Goal: Task Accomplishment & Management: Manage account settings

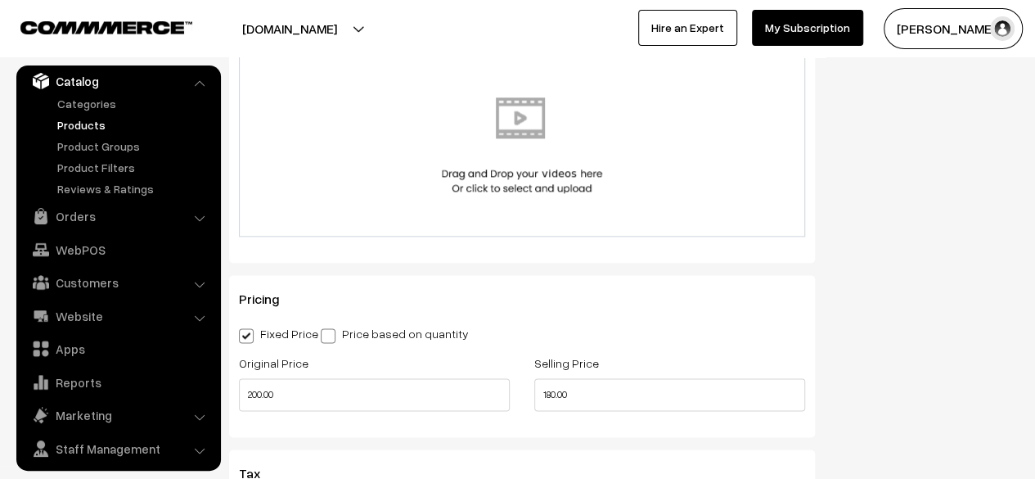
scroll to position [898, 0]
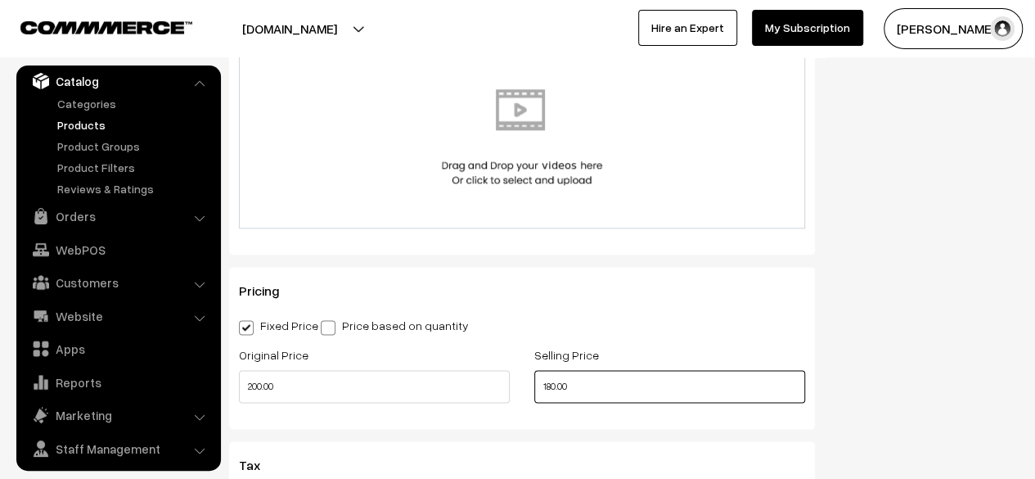
click at [551, 389] on input "180.00" at bounding box center [669, 386] width 271 height 33
type input "260.00"
click at [257, 386] on input "200.00" at bounding box center [374, 386] width 271 height 33
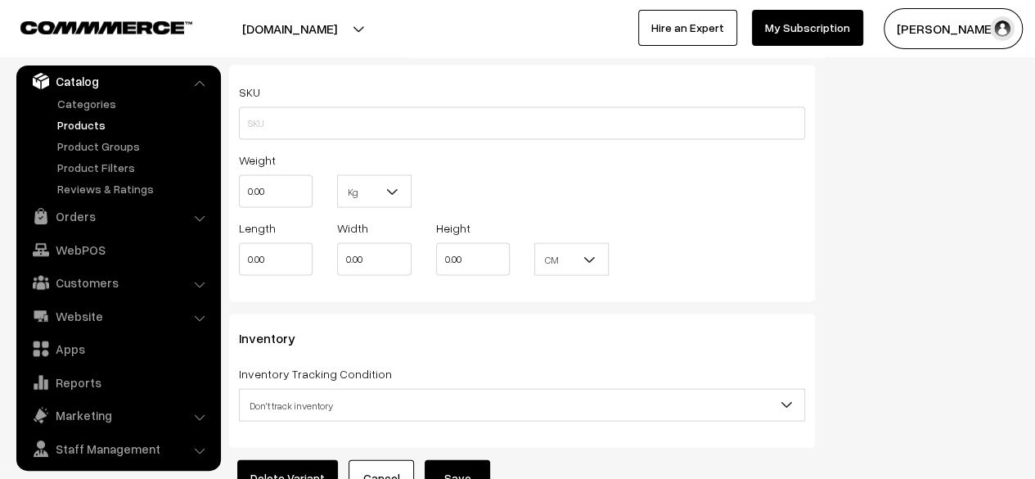
scroll to position [1510, 0]
type input "280.00"
click at [466, 469] on button "Save" at bounding box center [457, 475] width 65 height 36
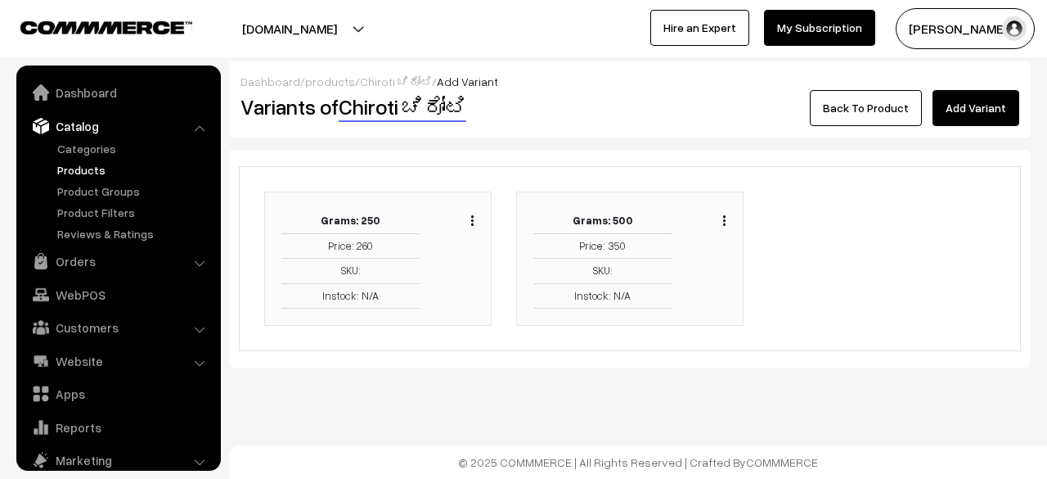
scroll to position [45, 0]
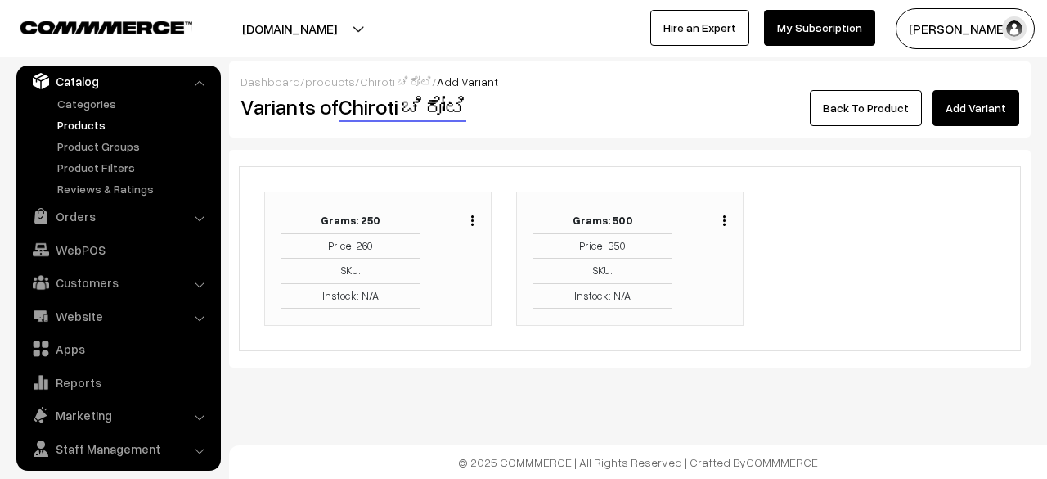
click at [726, 221] on img "button" at bounding box center [724, 220] width 2 height 11
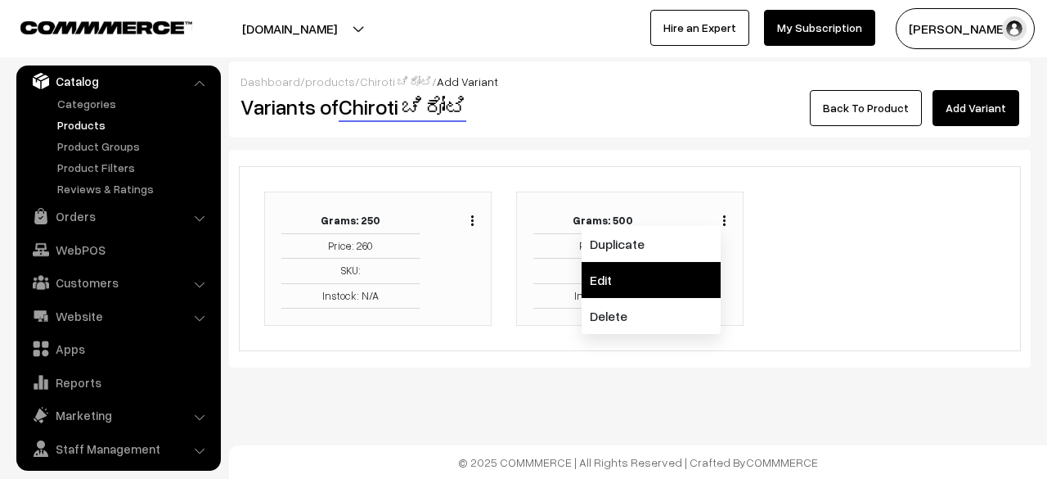
click at [661, 274] on link "Edit" at bounding box center [651, 280] width 139 height 36
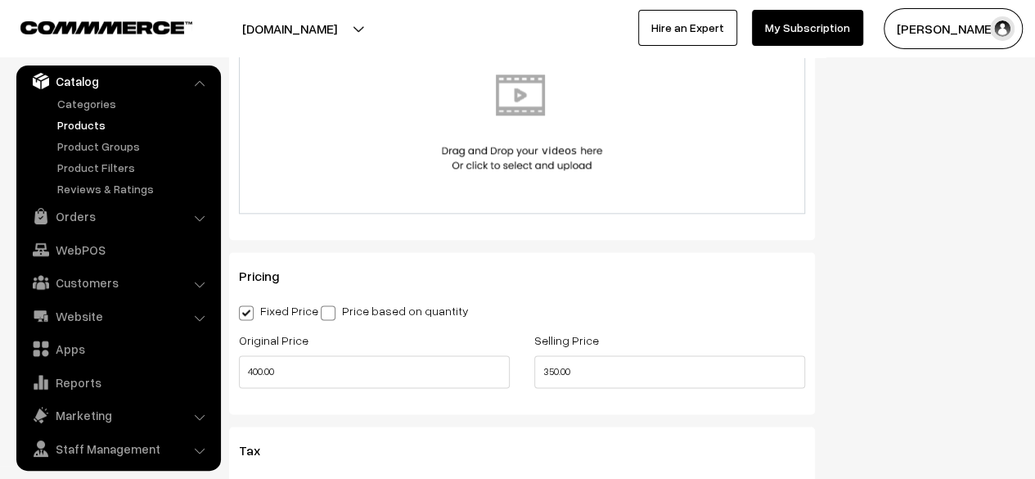
scroll to position [1033, 0]
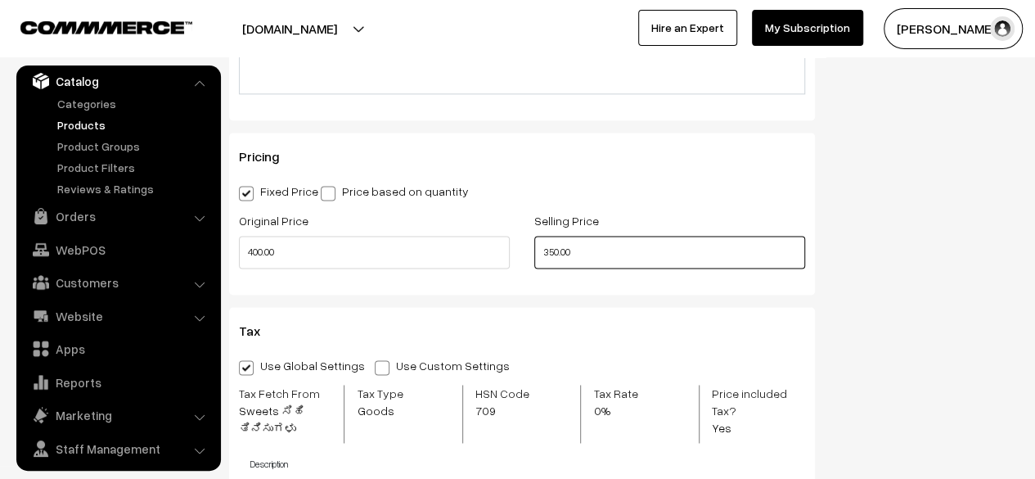
click at [551, 253] on input "350.00" at bounding box center [669, 252] width 271 height 33
type input "500.00"
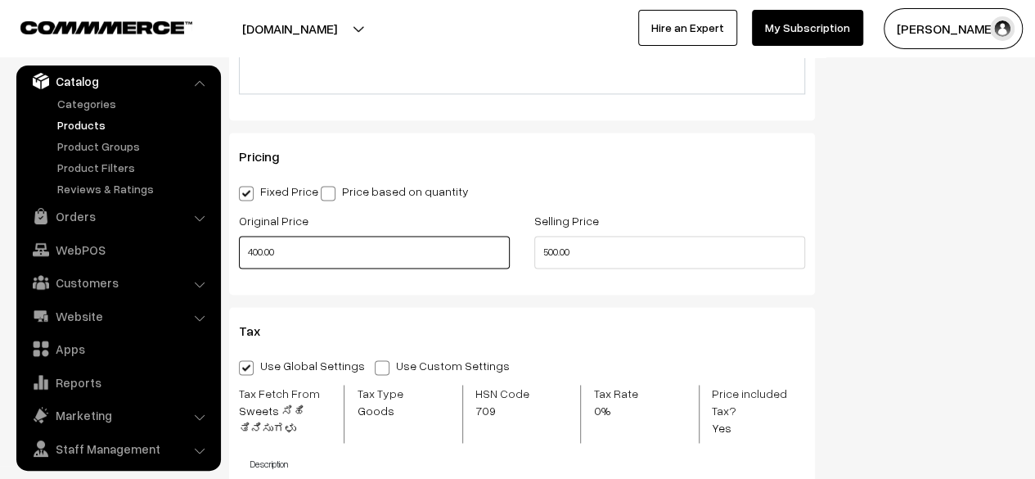
click at [259, 254] on input "400.00" at bounding box center [374, 252] width 271 height 33
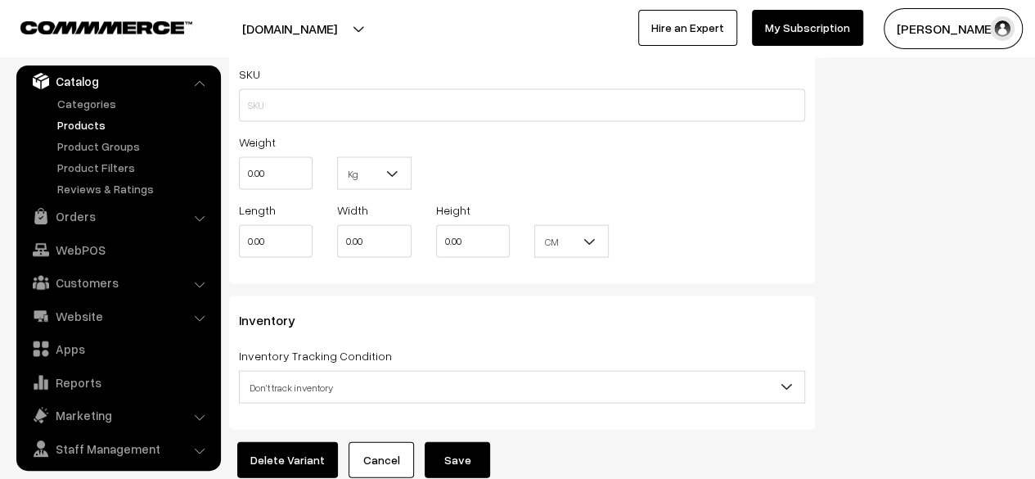
scroll to position [1633, 0]
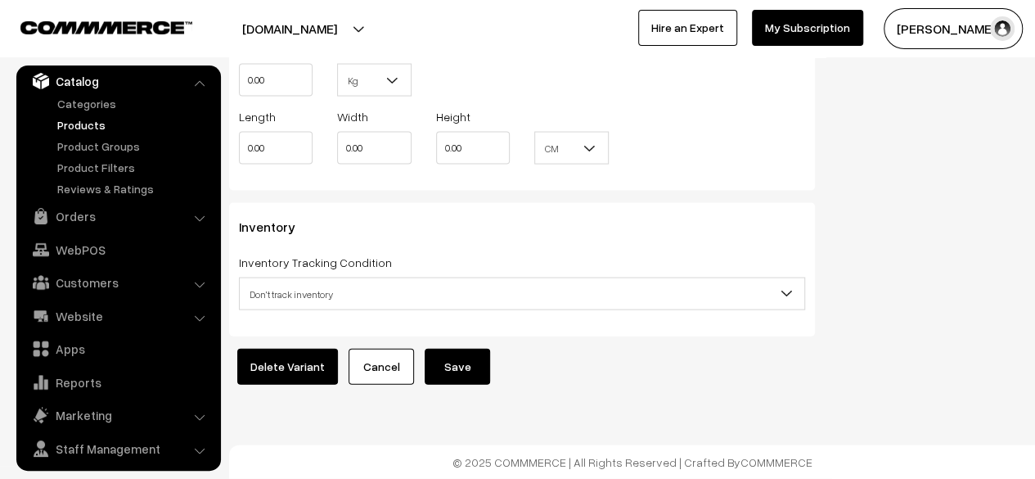
type input "560.00"
click at [467, 361] on button "Save" at bounding box center [457, 367] width 65 height 36
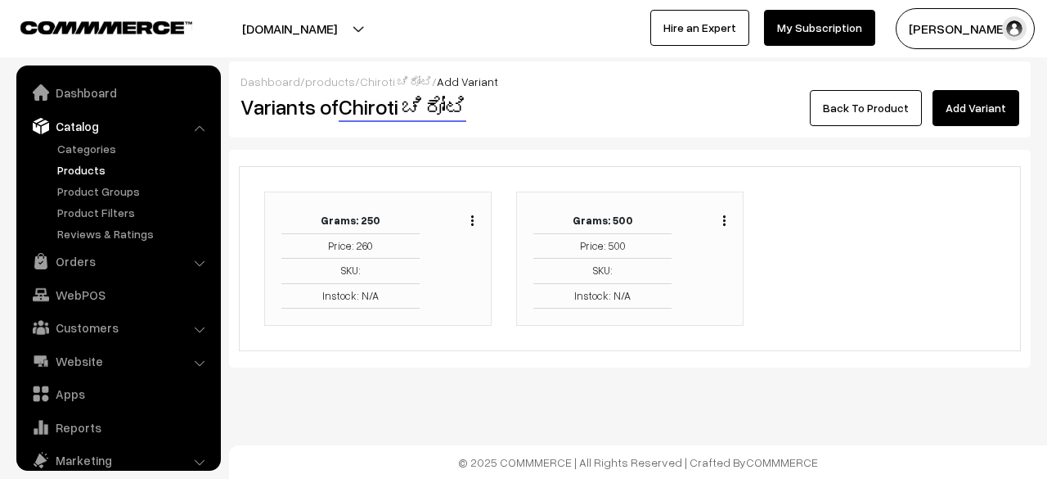
scroll to position [45, 0]
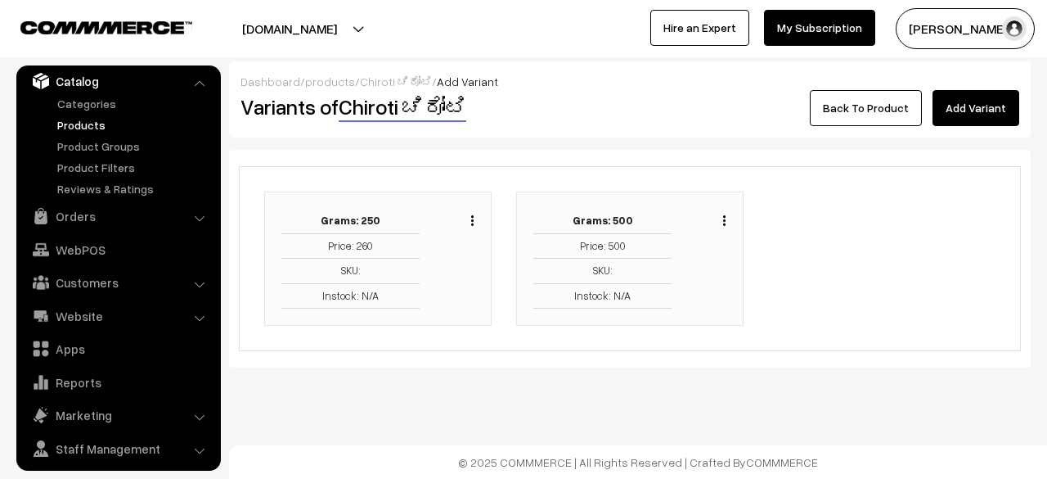
click at [876, 108] on link "Back To Product" at bounding box center [866, 108] width 112 height 36
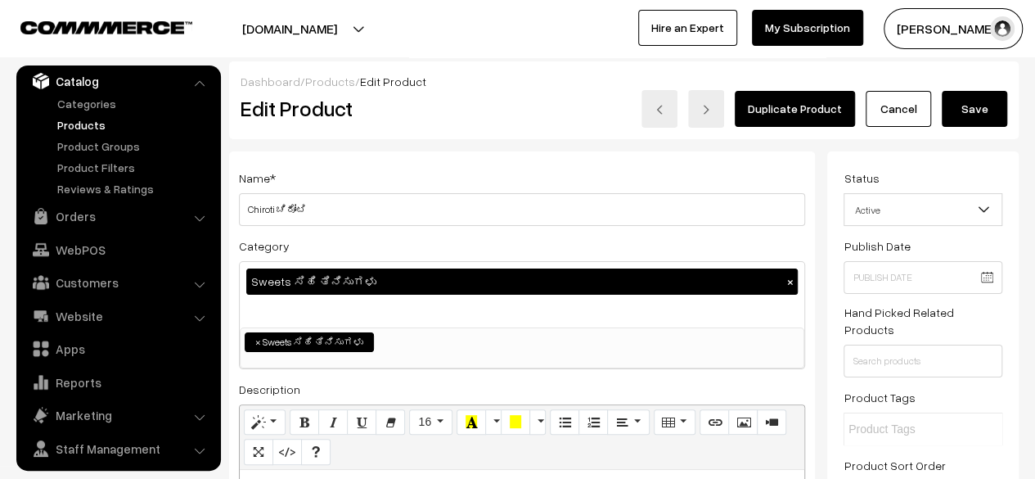
click at [967, 113] on button "Save" at bounding box center [974, 109] width 65 height 36
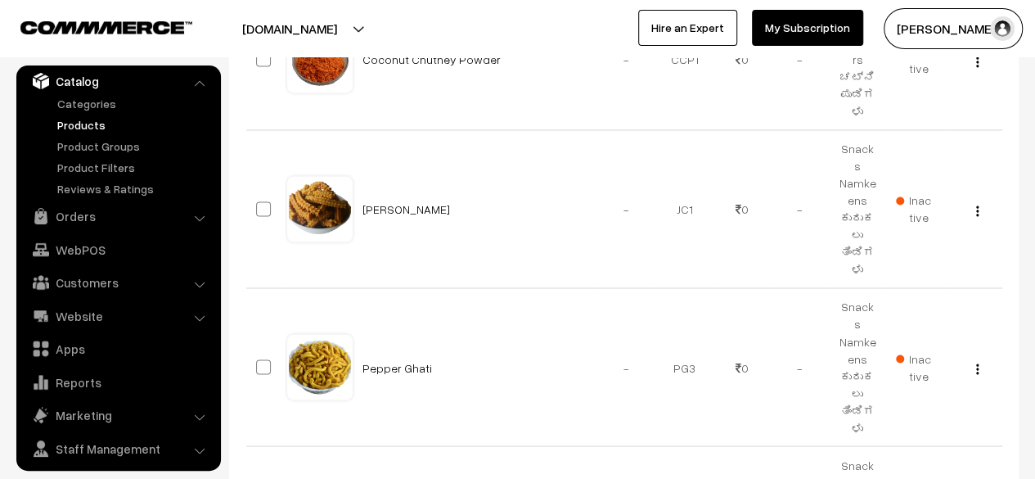
scroll to position [1257, 0]
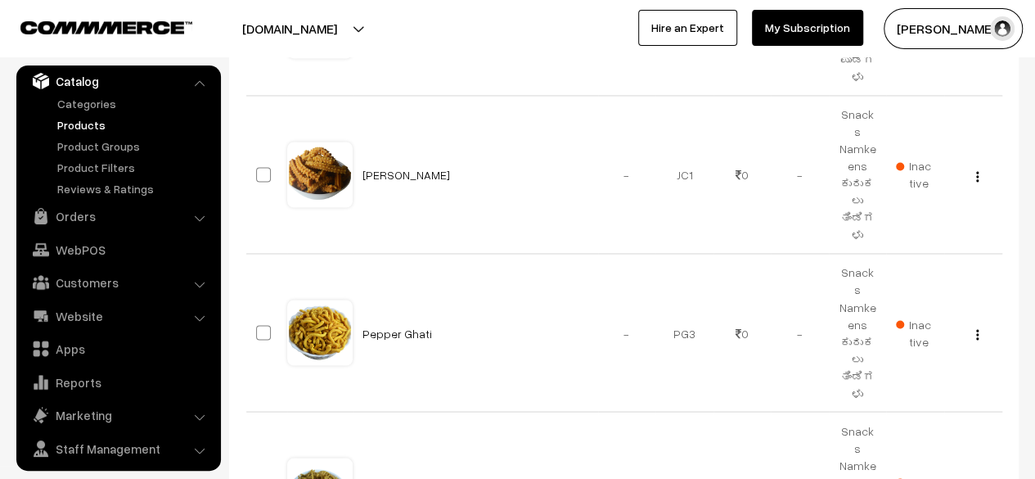
type input "8"
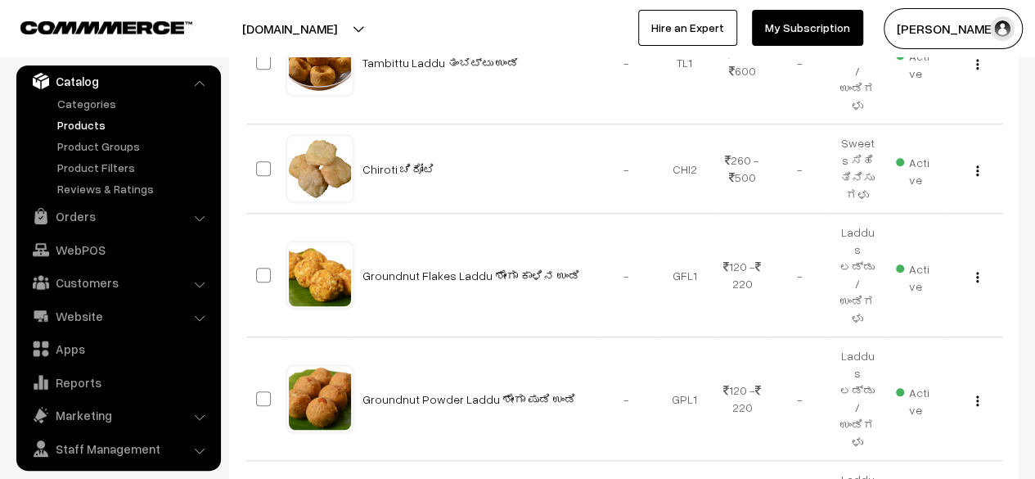
scroll to position [704, 0]
click at [976, 271] on img "button" at bounding box center [977, 276] width 2 height 11
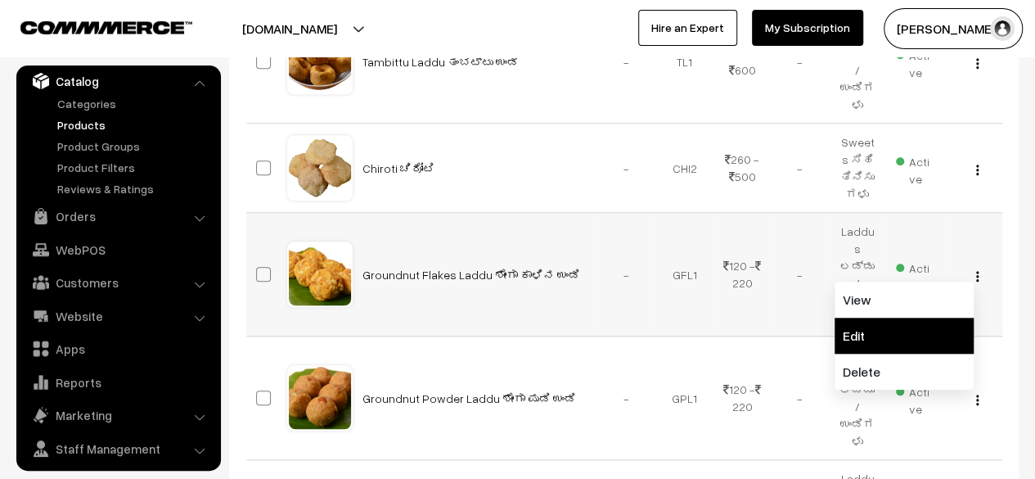
click at [867, 317] on link "Edit" at bounding box center [904, 335] width 139 height 36
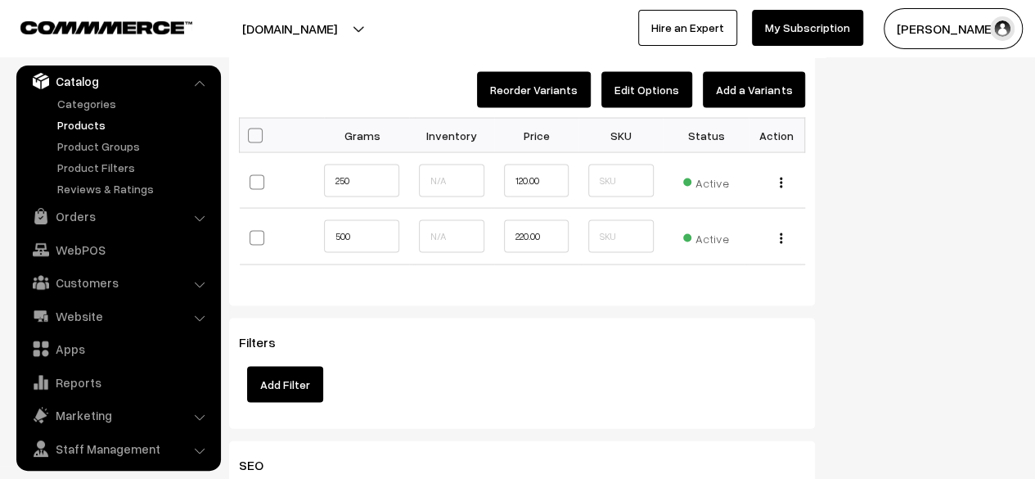
scroll to position [1522, 0]
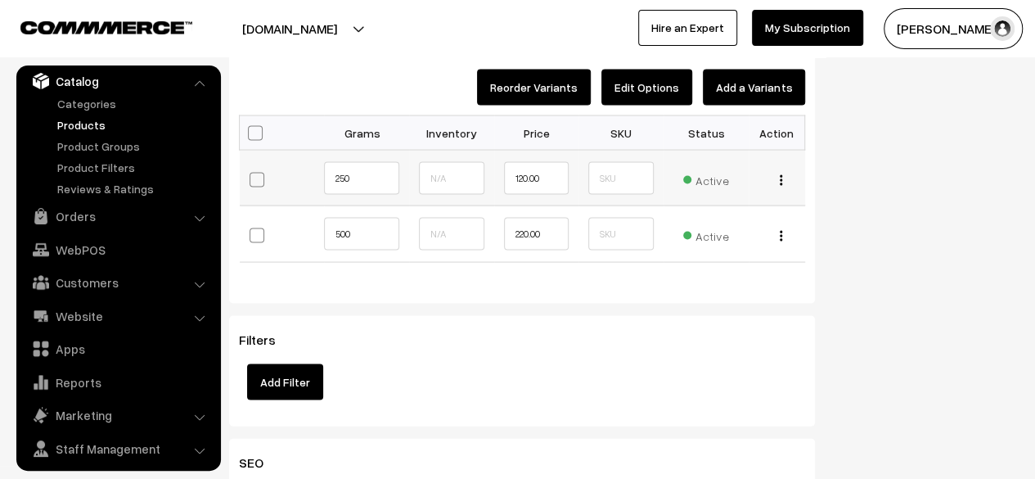
click at [781, 179] on img "button" at bounding box center [781, 179] width 2 height 11
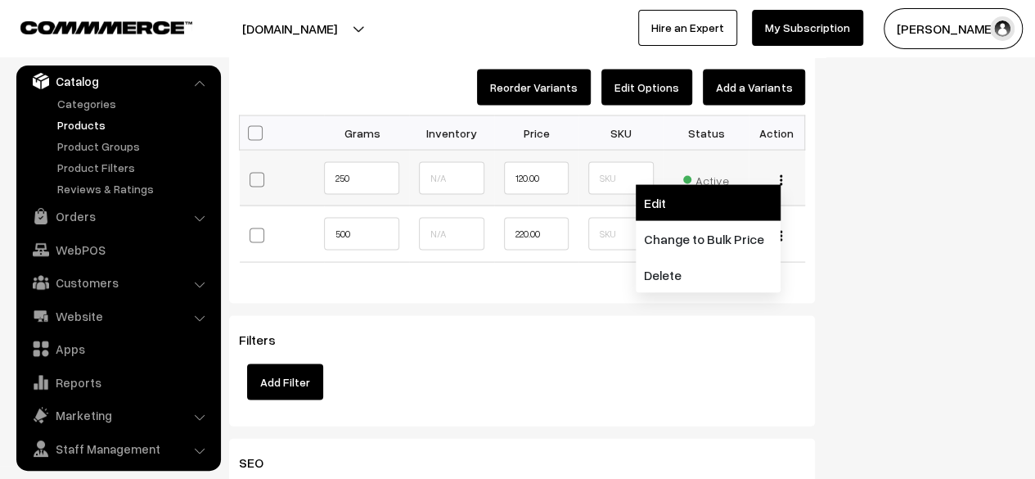
click at [734, 209] on link "Edit" at bounding box center [708, 202] width 145 height 36
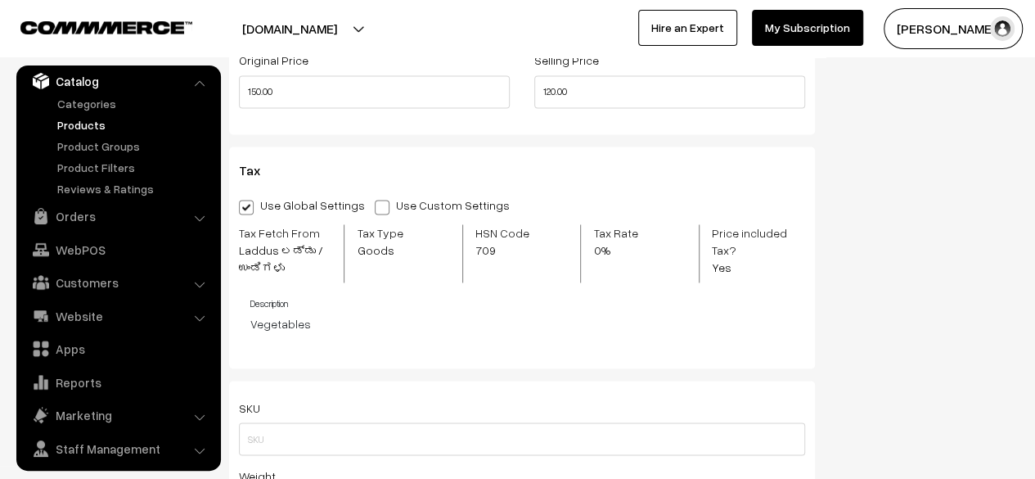
scroll to position [1196, 0]
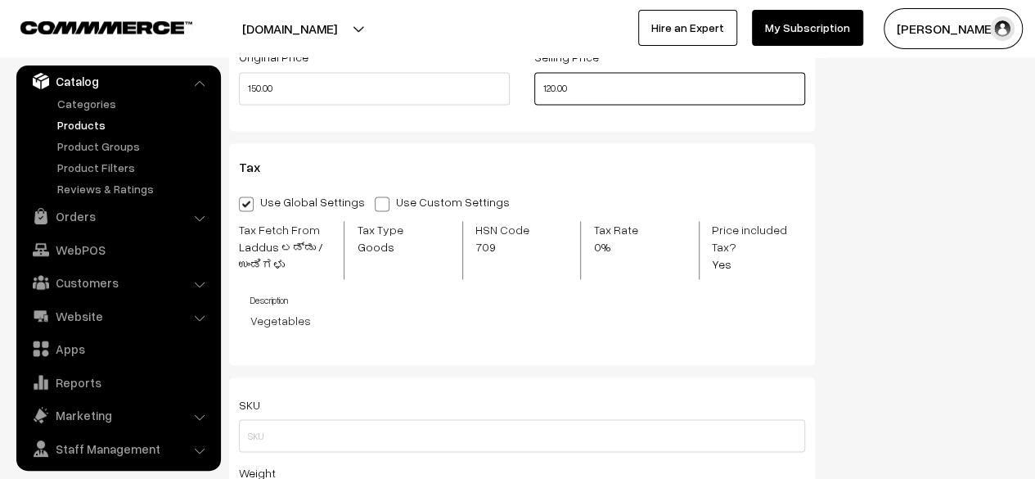
click at [550, 91] on input "120.00" at bounding box center [669, 88] width 271 height 33
type input "240.00"
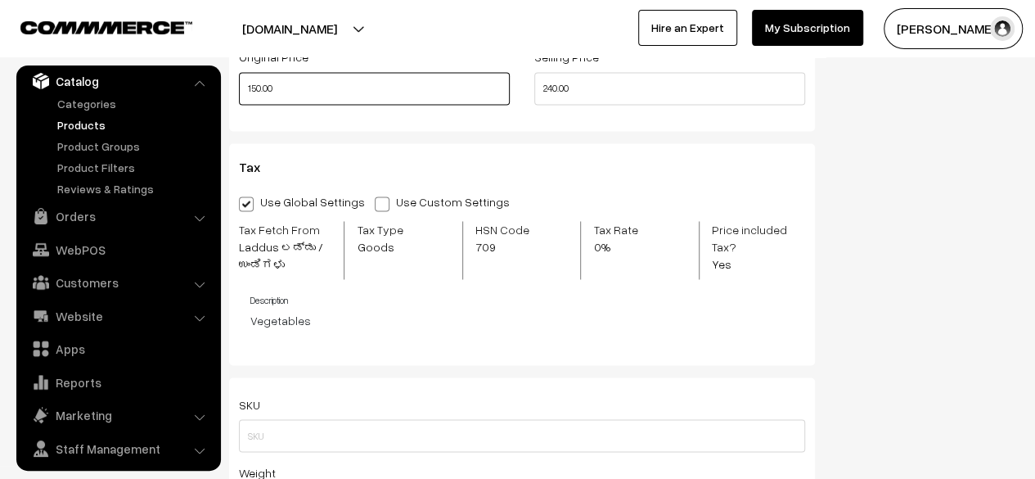
click at [253, 95] on input "150.00" at bounding box center [374, 88] width 271 height 33
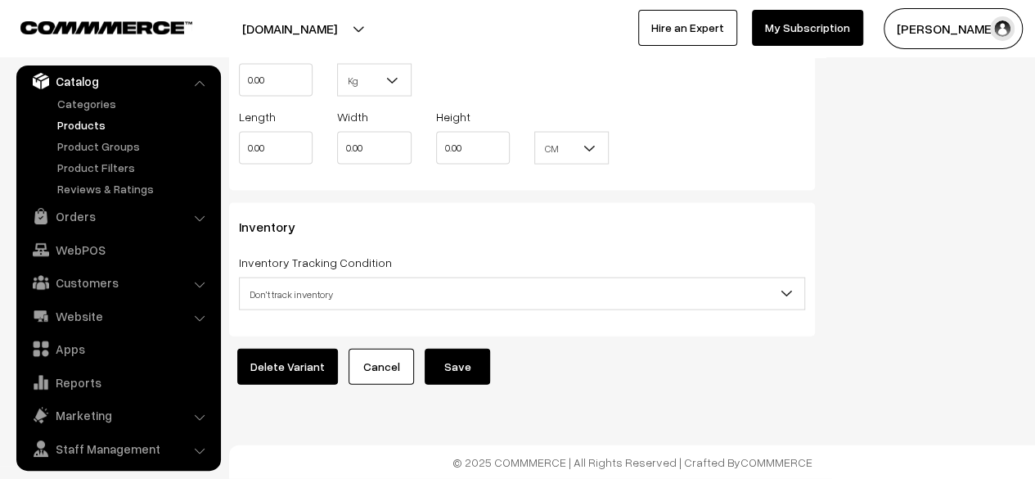
type input "260.00"
click at [416, 354] on div "Delete Variant Cancel Save" at bounding box center [522, 367] width 586 height 36
click at [442, 361] on button "Save" at bounding box center [457, 367] width 65 height 36
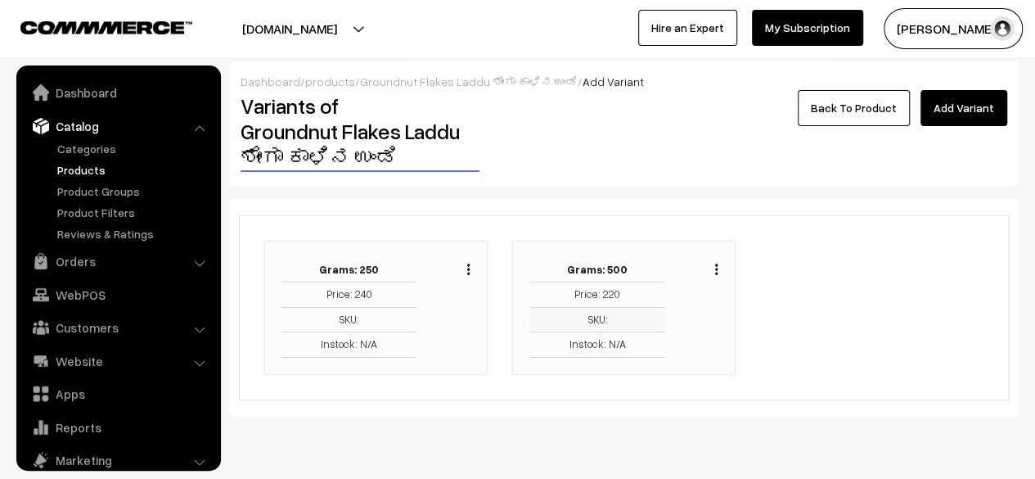
scroll to position [45, 0]
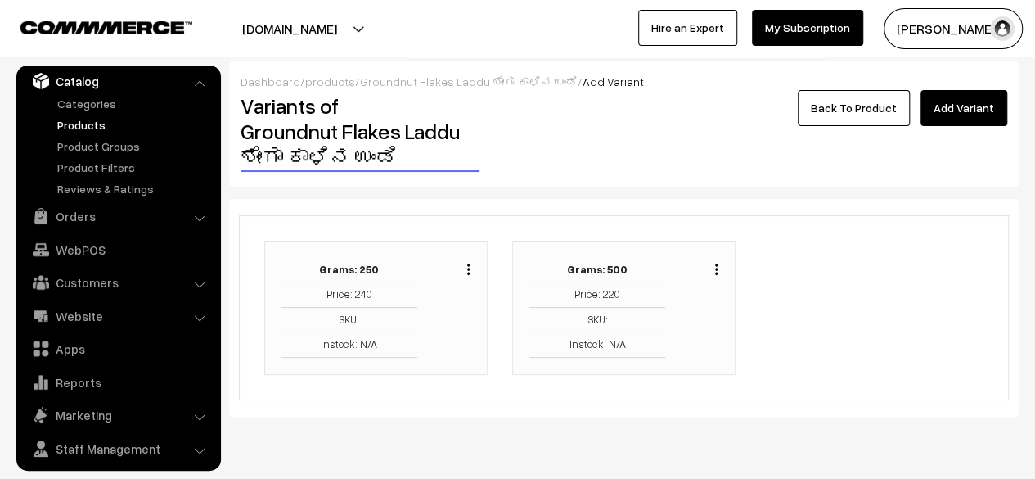
click at [715, 268] on img "button" at bounding box center [716, 268] width 2 height 11
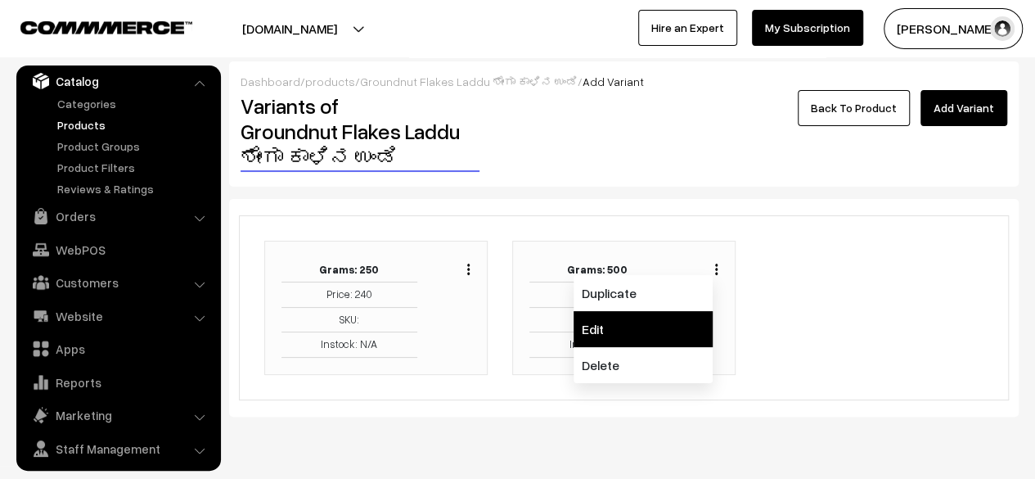
click at [635, 338] on link "Edit" at bounding box center [643, 329] width 139 height 36
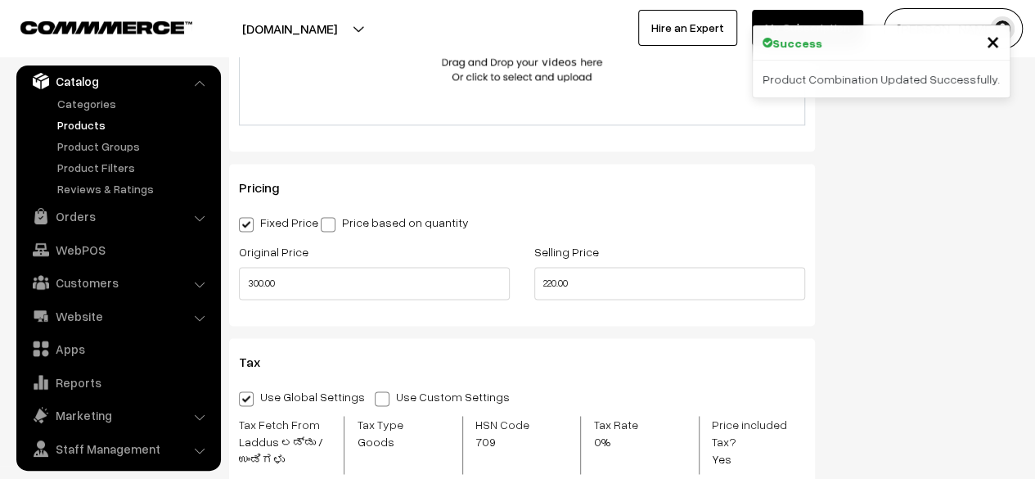
scroll to position [1065, 0]
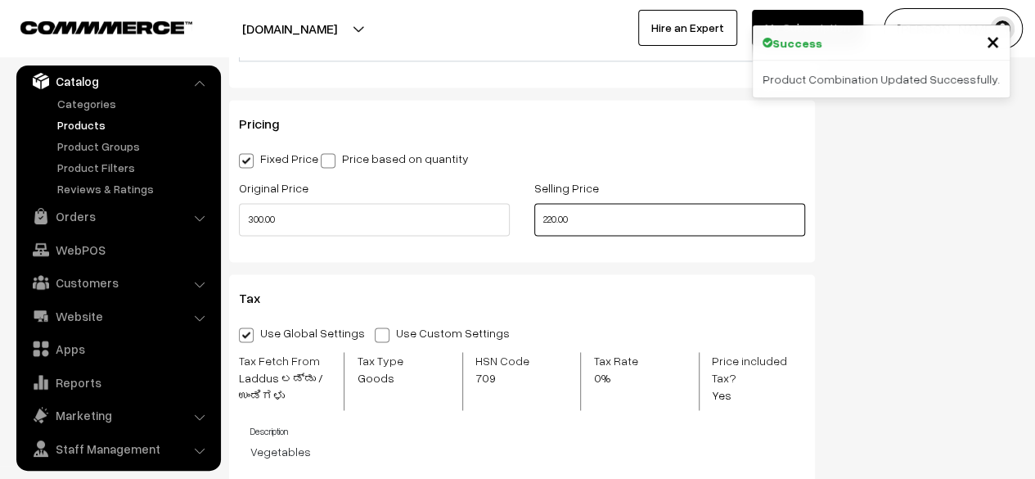
click at [554, 222] on input "220.00" at bounding box center [669, 219] width 271 height 33
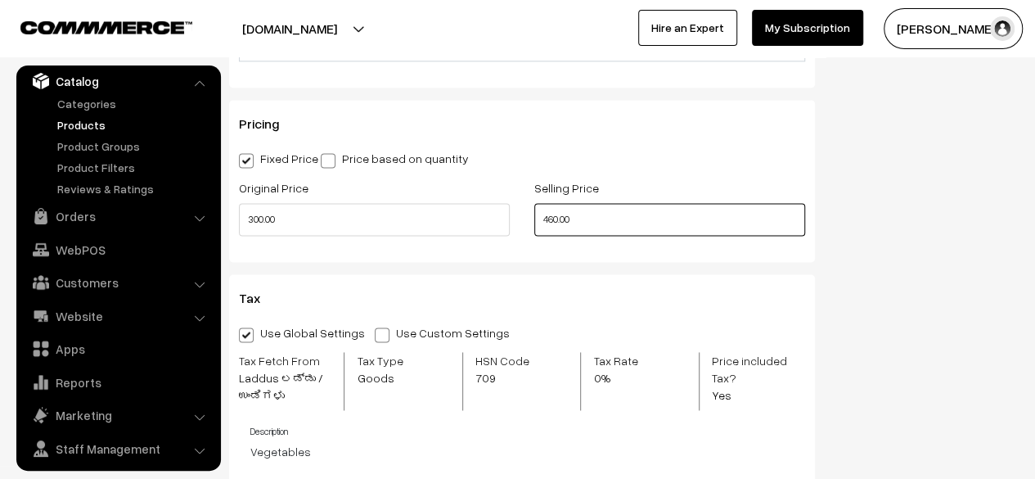
type input "460.00"
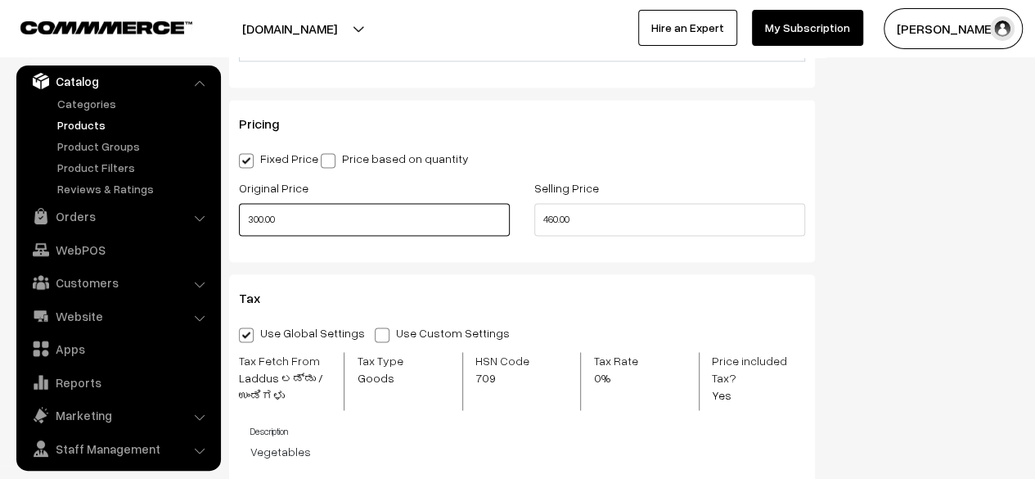
click at [257, 218] on input "300.00" at bounding box center [374, 219] width 271 height 33
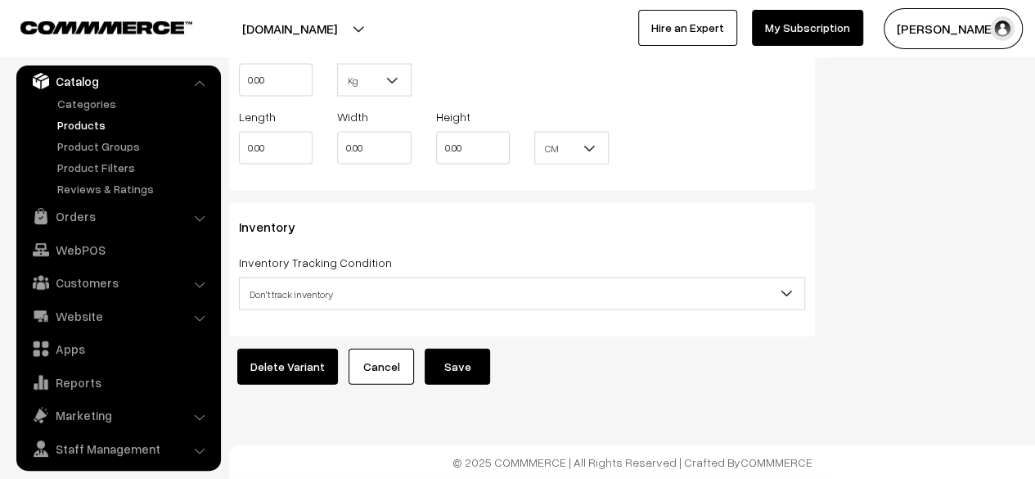
type input "520.00"
click at [463, 362] on button "Save" at bounding box center [457, 367] width 65 height 36
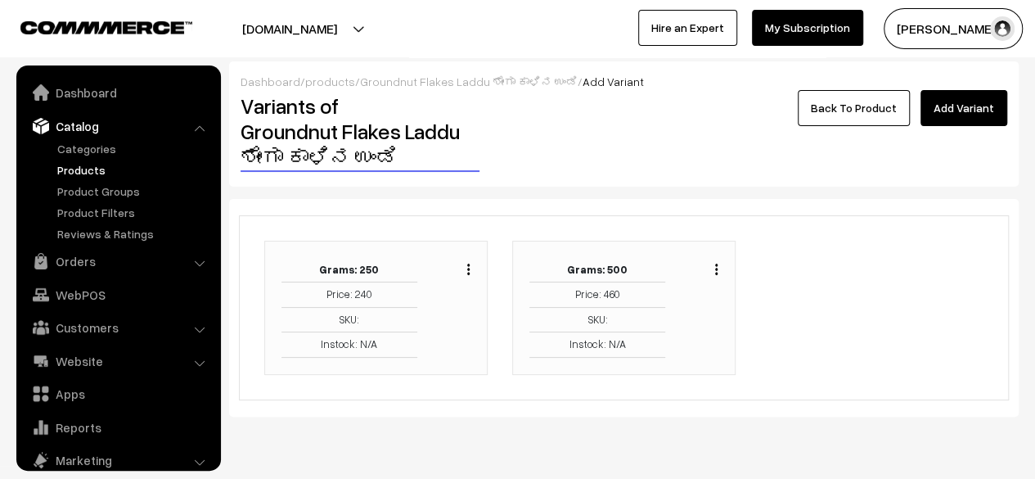
scroll to position [45, 0]
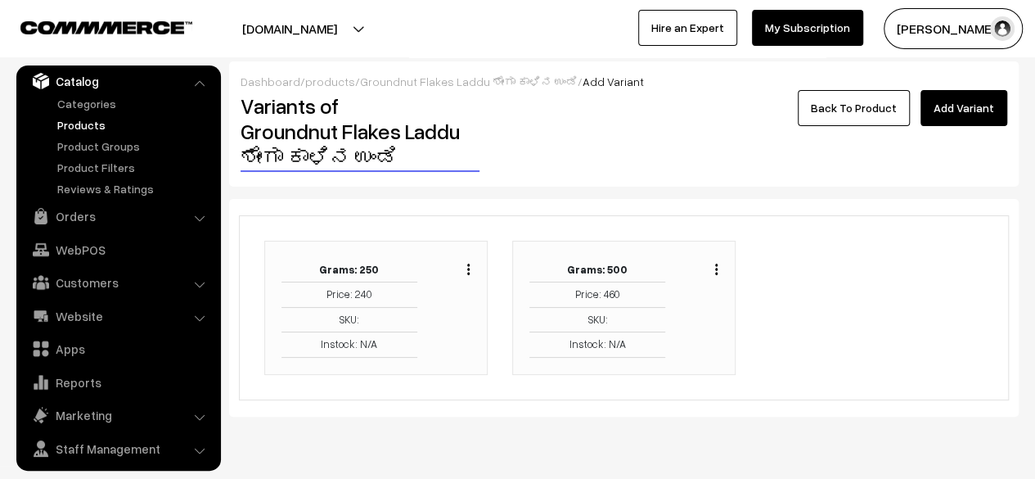
click at [871, 111] on link "Back To Product" at bounding box center [854, 108] width 112 height 36
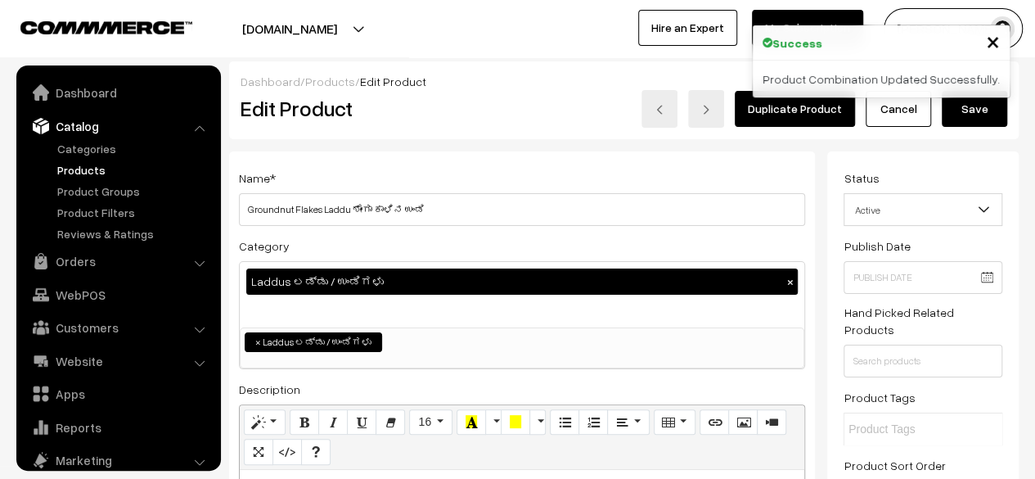
scroll to position [45, 0]
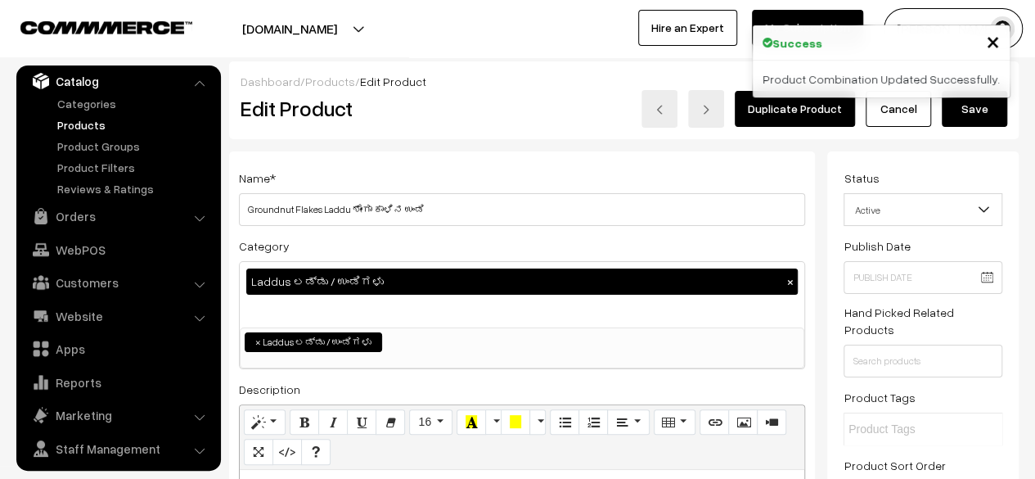
click at [971, 122] on button "Save" at bounding box center [974, 109] width 65 height 36
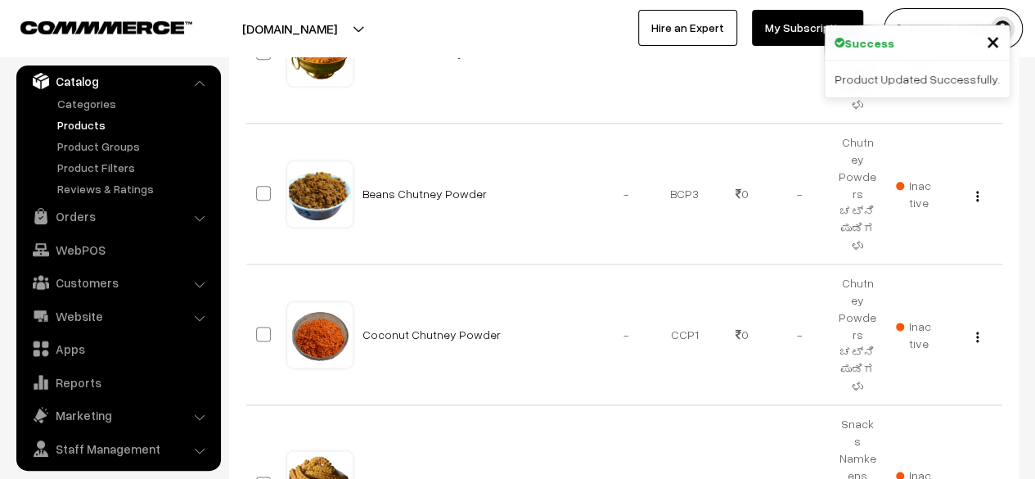
scroll to position [1257, 0]
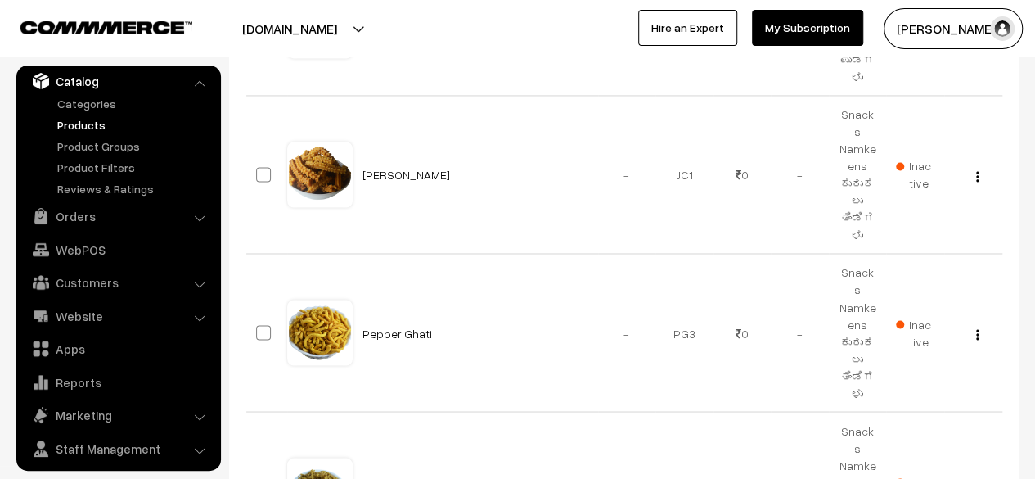
type input "8"
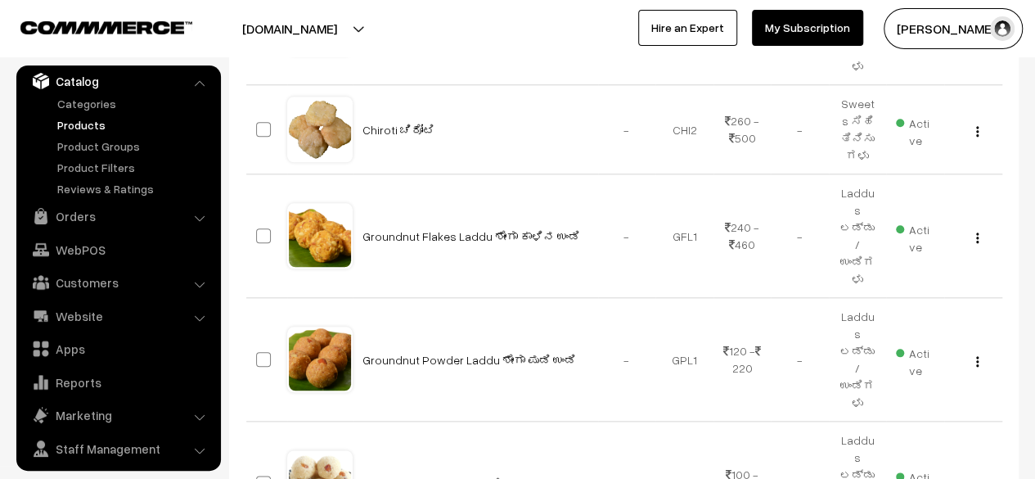
scroll to position [741, 0]
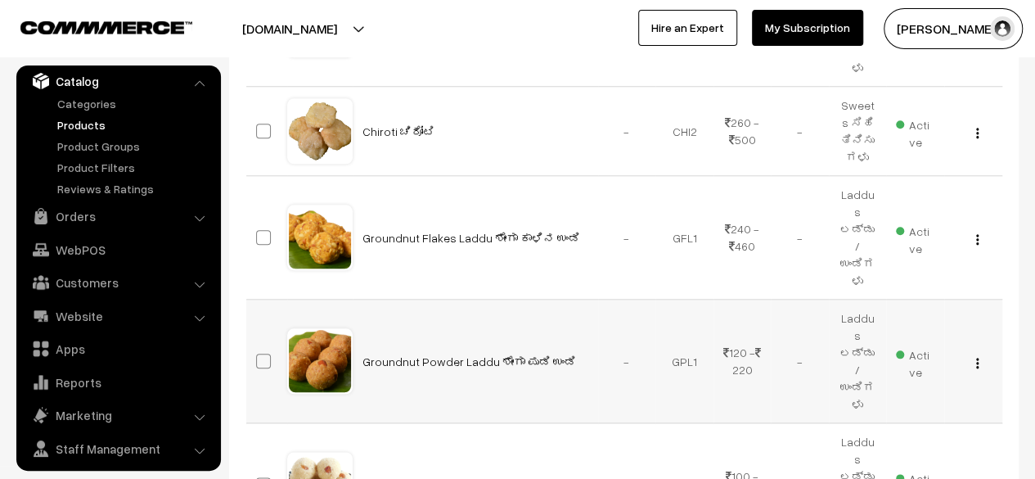
click at [976, 358] on img "button" at bounding box center [977, 363] width 2 height 11
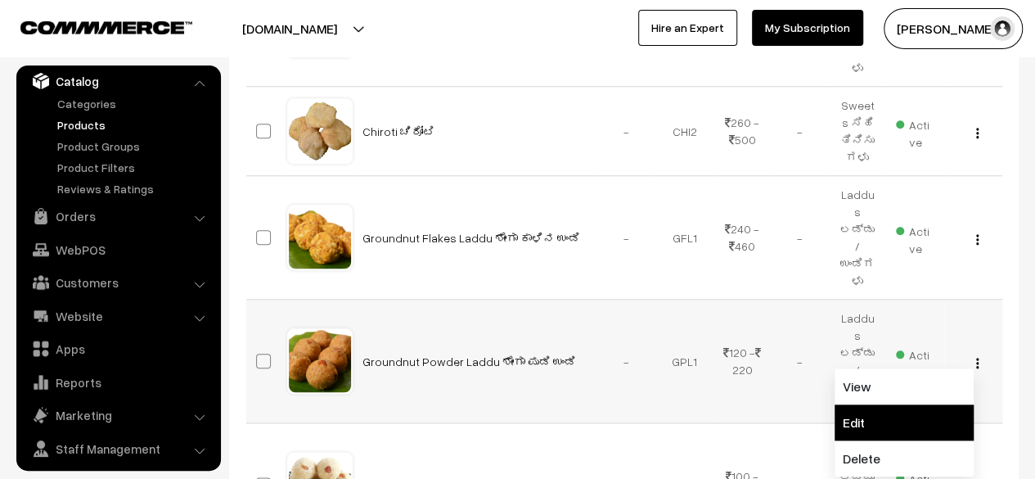
click at [898, 404] on link "Edit" at bounding box center [904, 422] width 139 height 36
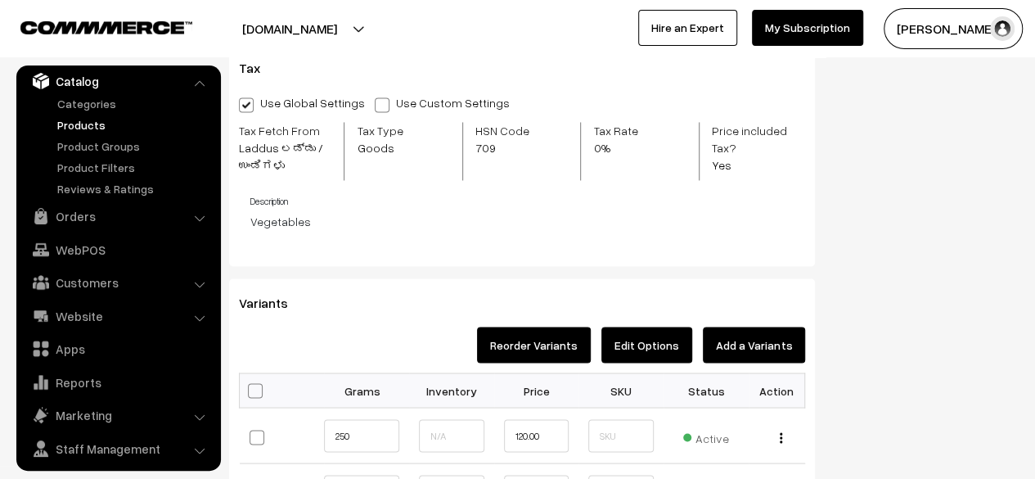
scroll to position [1267, 0]
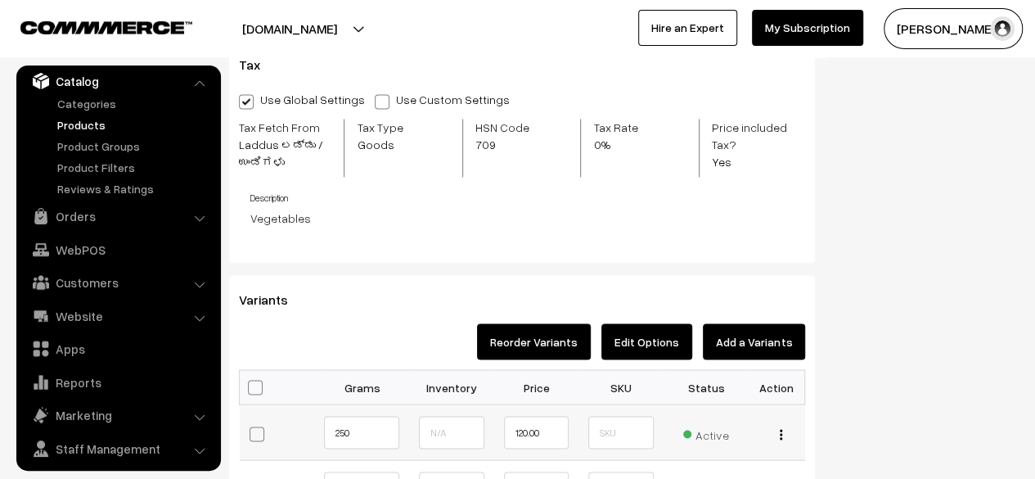
click at [780, 435] on img "button" at bounding box center [781, 434] width 2 height 11
click at [733, 454] on link "Edit" at bounding box center [708, 457] width 145 height 36
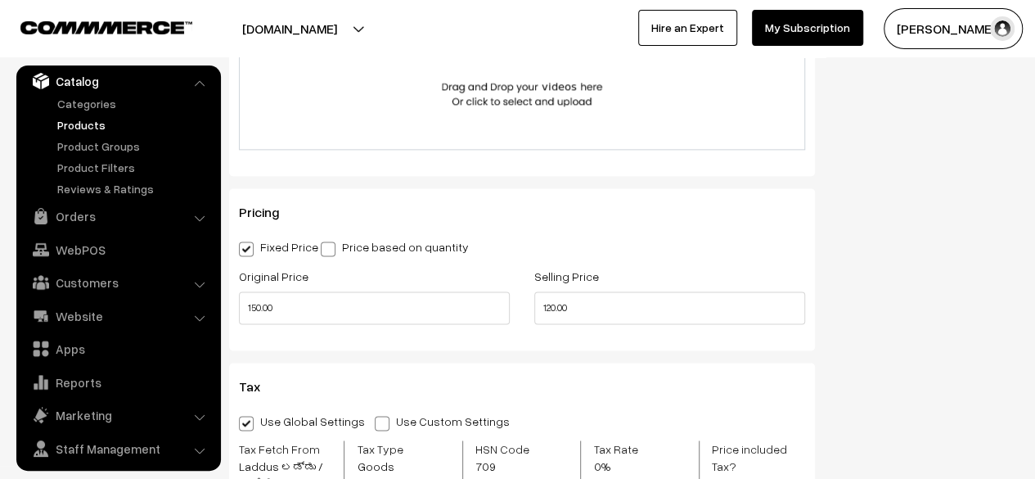
scroll to position [980, 0]
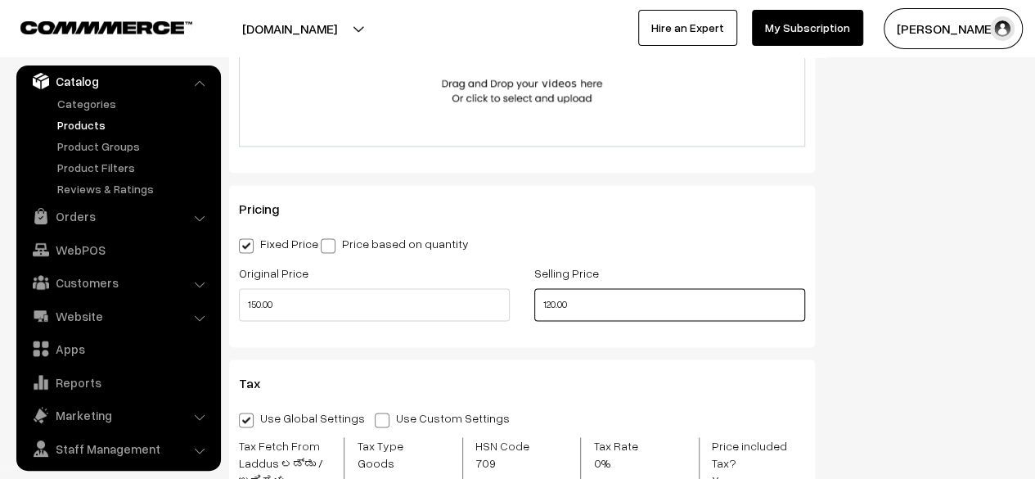
click at [551, 304] on input "120.00" at bounding box center [669, 304] width 271 height 33
type input "240.00"
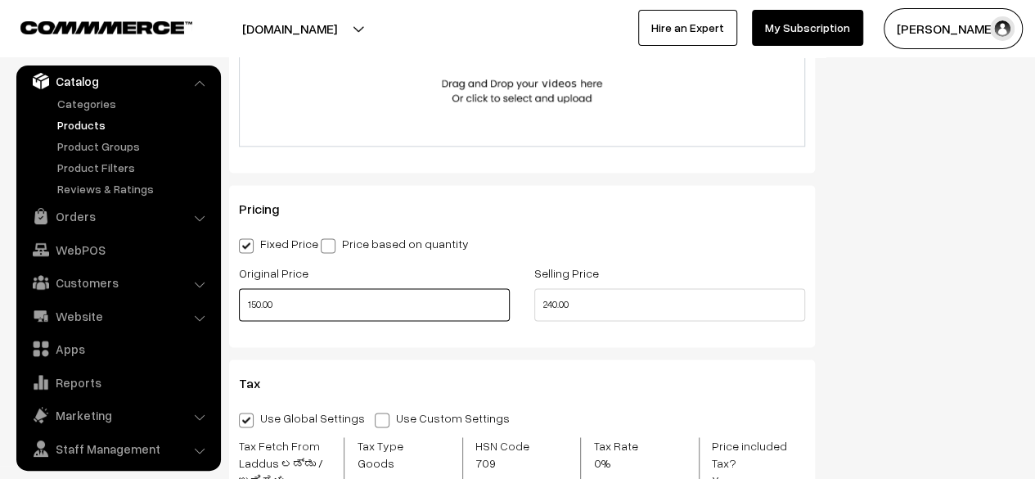
click at [255, 304] on input "150.00" at bounding box center [374, 304] width 271 height 33
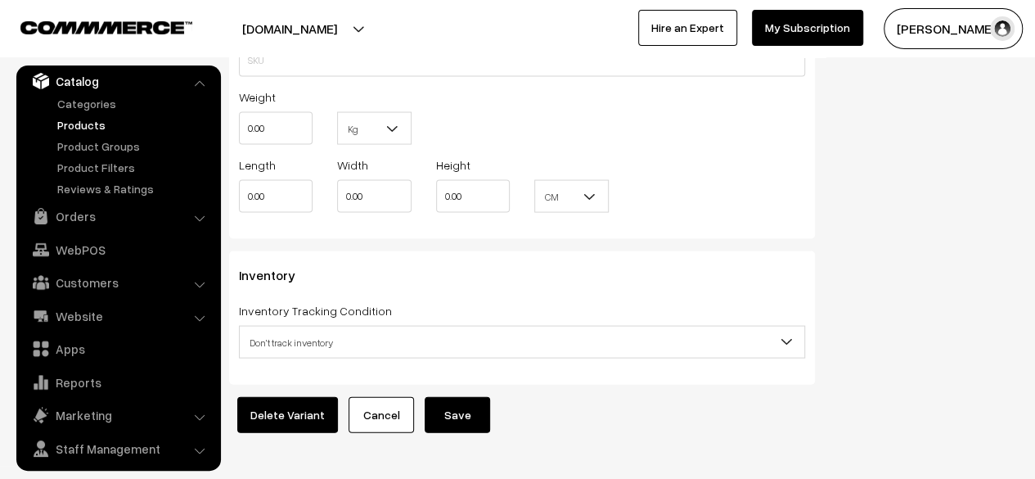
scroll to position [1633, 0]
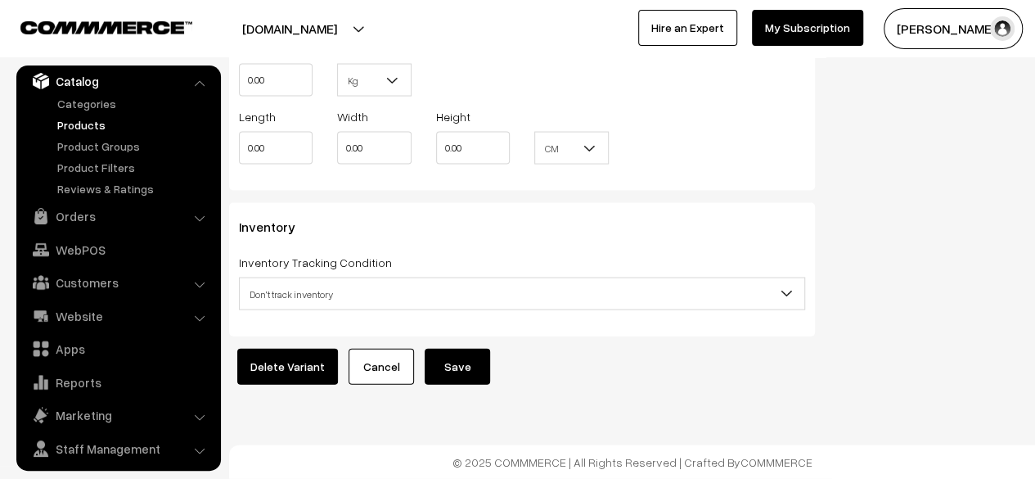
type input "260.00"
click at [454, 350] on button "Save" at bounding box center [457, 367] width 65 height 36
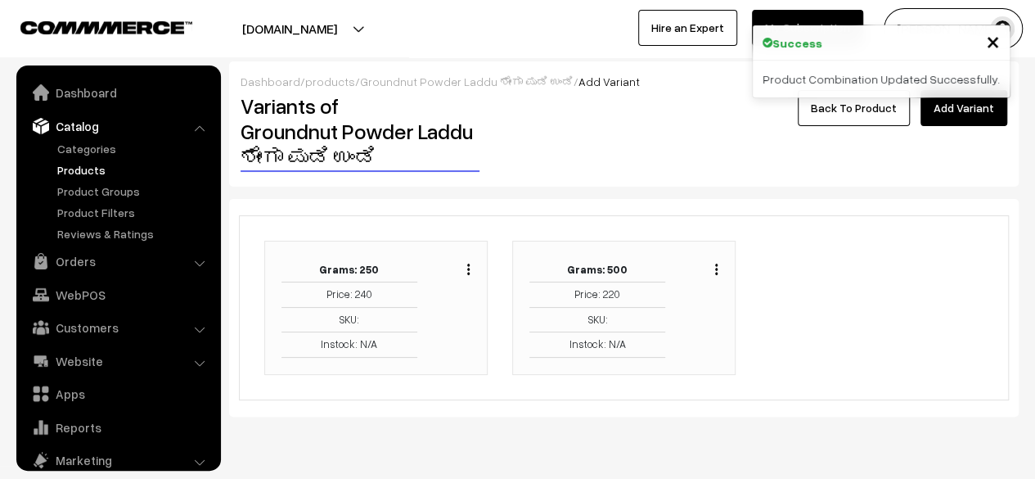
scroll to position [45, 0]
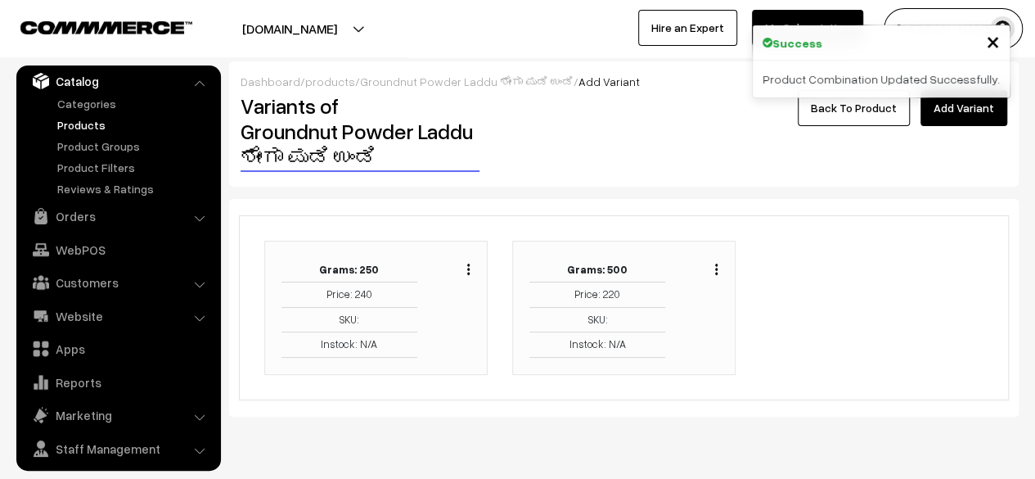
click at [717, 273] on img "button" at bounding box center [716, 268] width 2 height 11
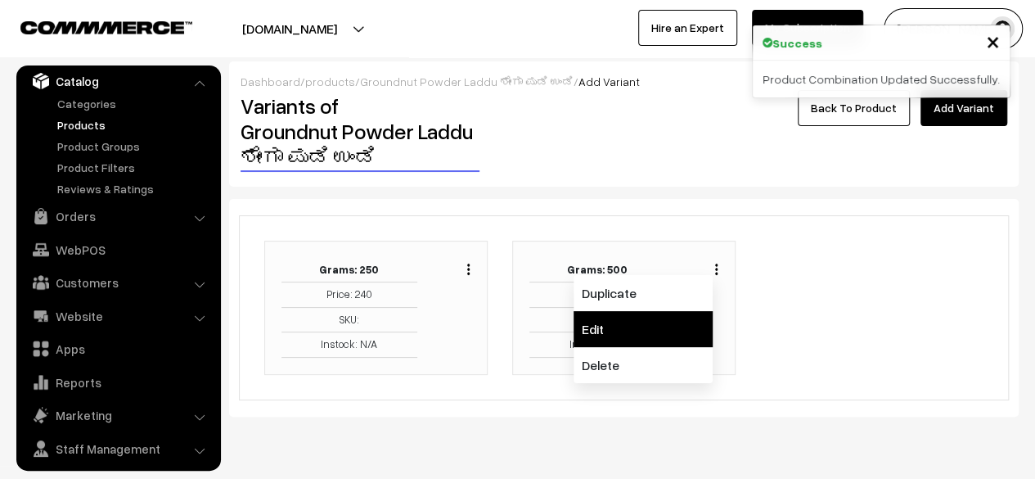
click at [650, 317] on link "Edit" at bounding box center [643, 329] width 139 height 36
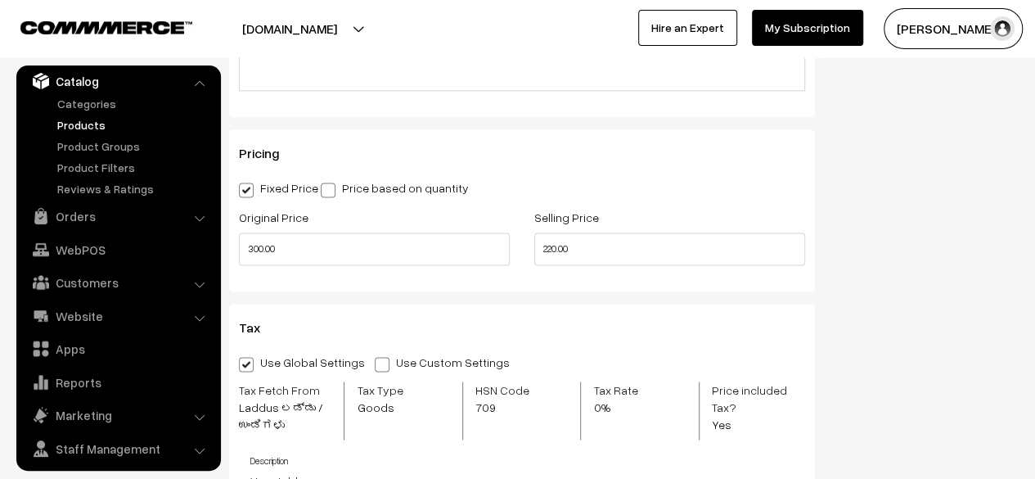
scroll to position [1038, 0]
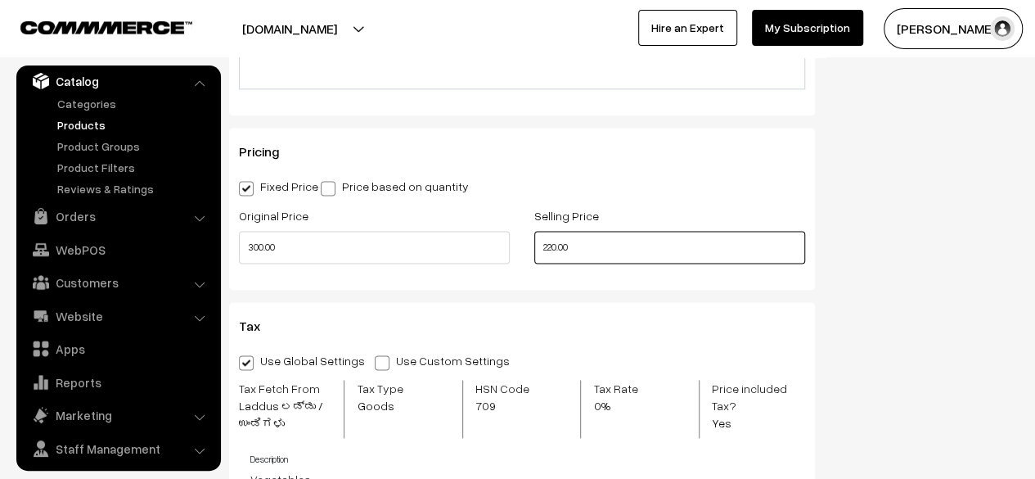
click at [551, 245] on input "220.00" at bounding box center [669, 247] width 271 height 33
type input "460.00"
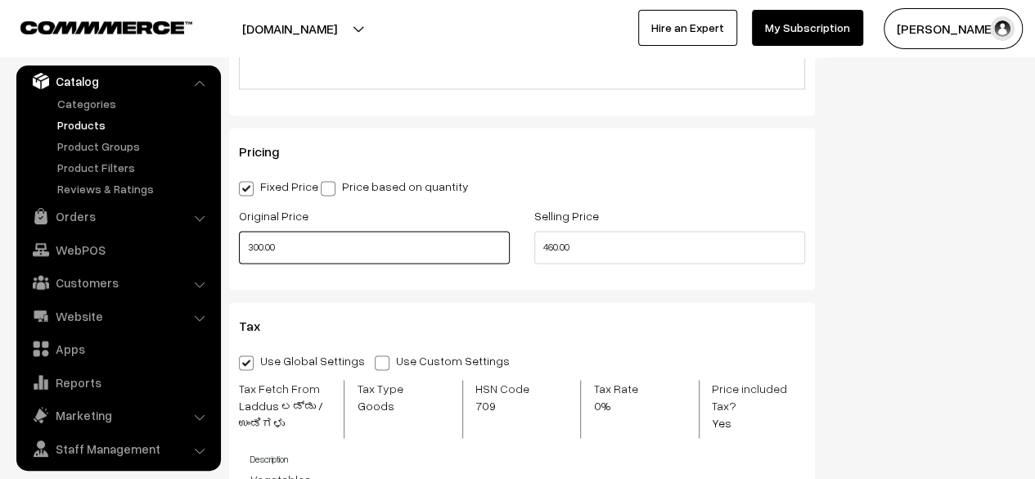
click at [256, 251] on input "300.00" at bounding box center [374, 247] width 271 height 33
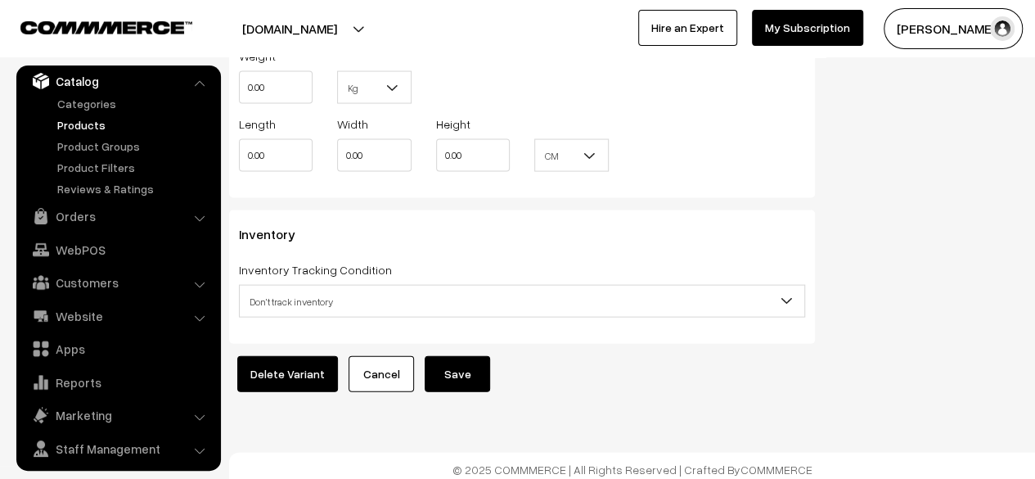
scroll to position [1633, 0]
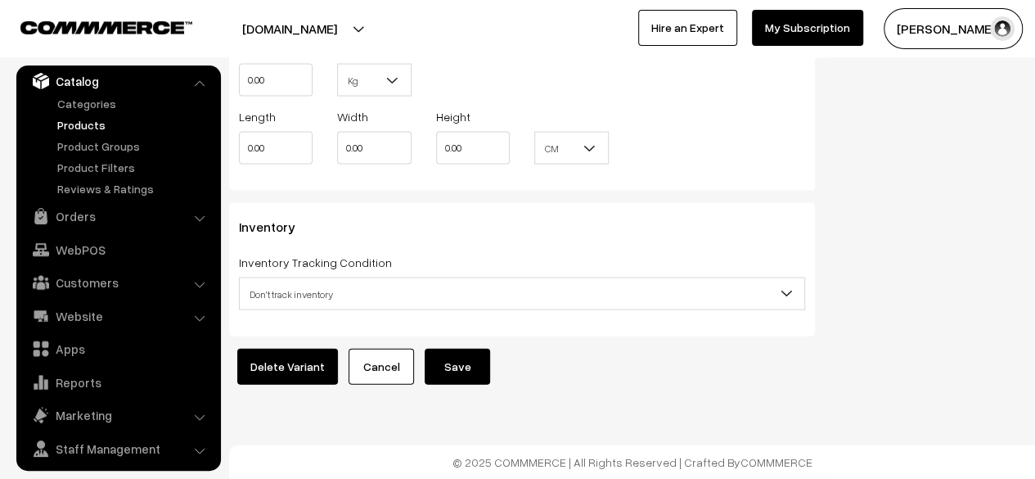
type input "520.00"
click at [460, 354] on button "Save" at bounding box center [457, 367] width 65 height 36
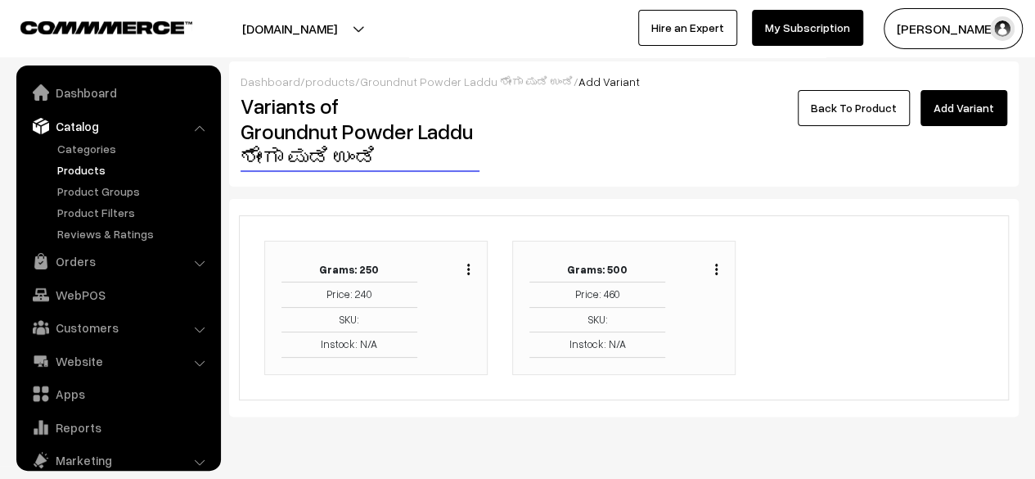
scroll to position [45, 0]
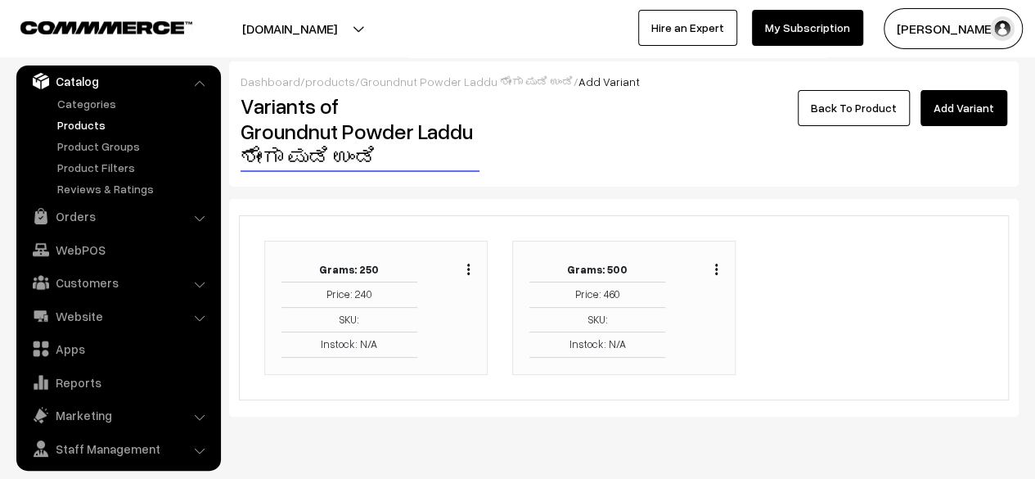
click at [851, 109] on link "Back To Product" at bounding box center [854, 108] width 112 height 36
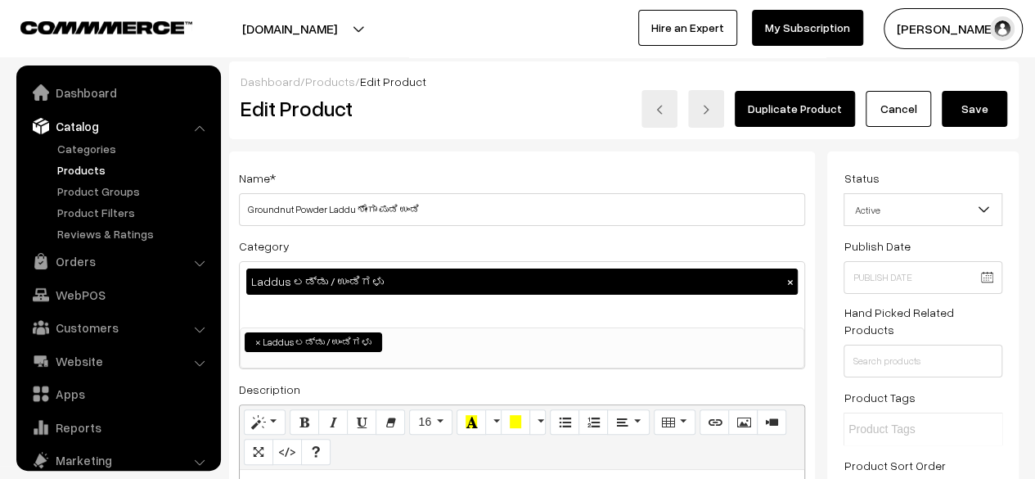
scroll to position [45, 0]
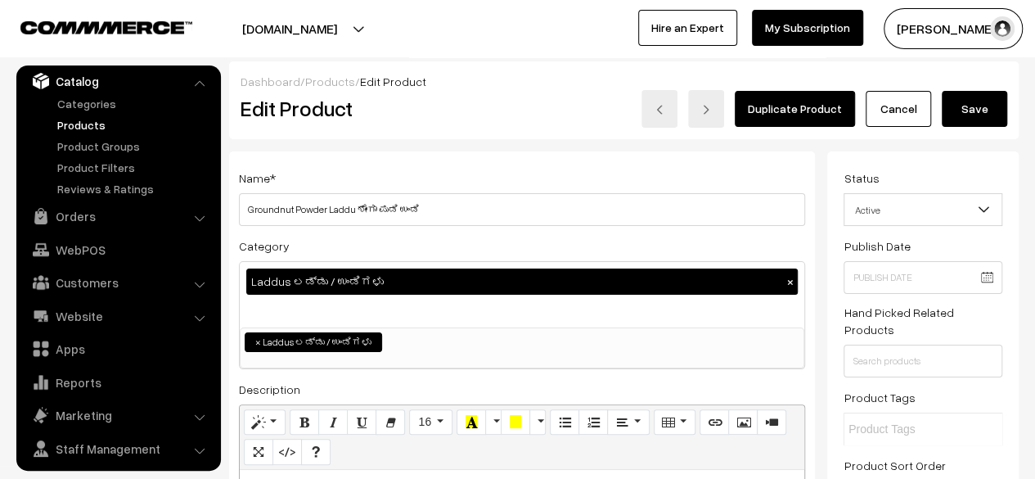
click at [984, 115] on button "Save" at bounding box center [974, 109] width 65 height 36
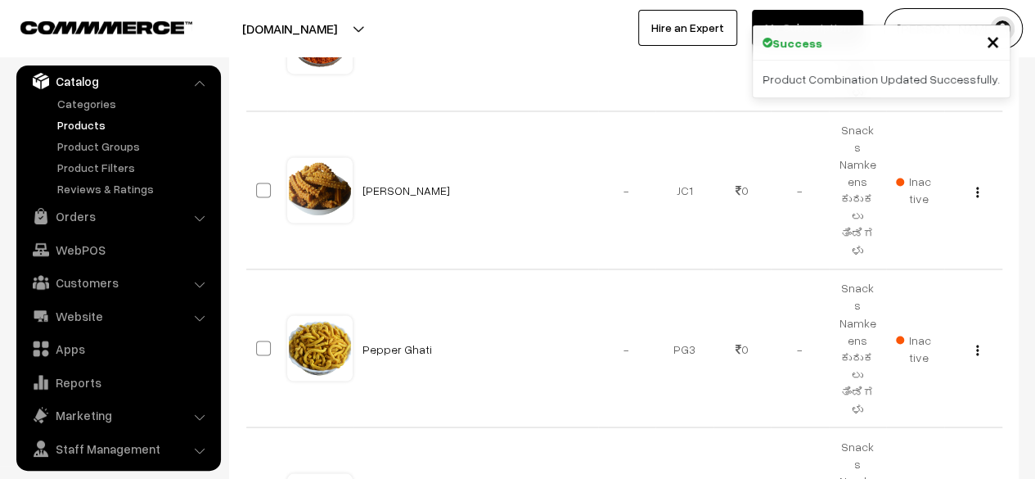
scroll to position [1257, 0]
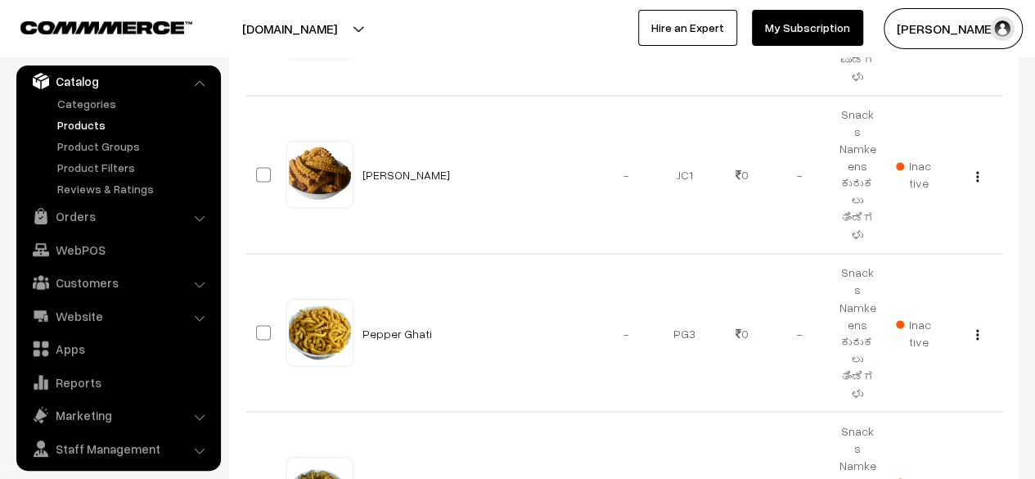
type input "8"
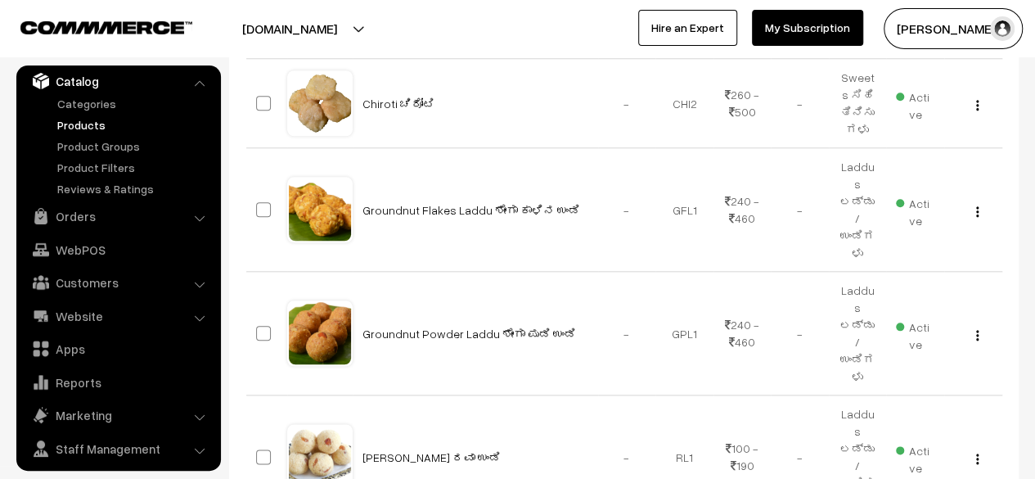
scroll to position [768, 0]
click at [977, 454] on img "button" at bounding box center [977, 459] width 2 height 11
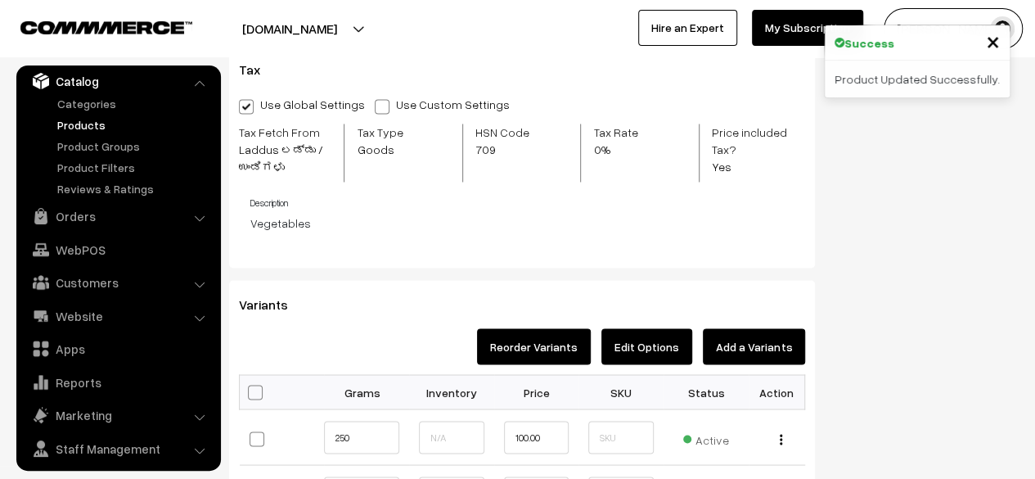
scroll to position [1330, 0]
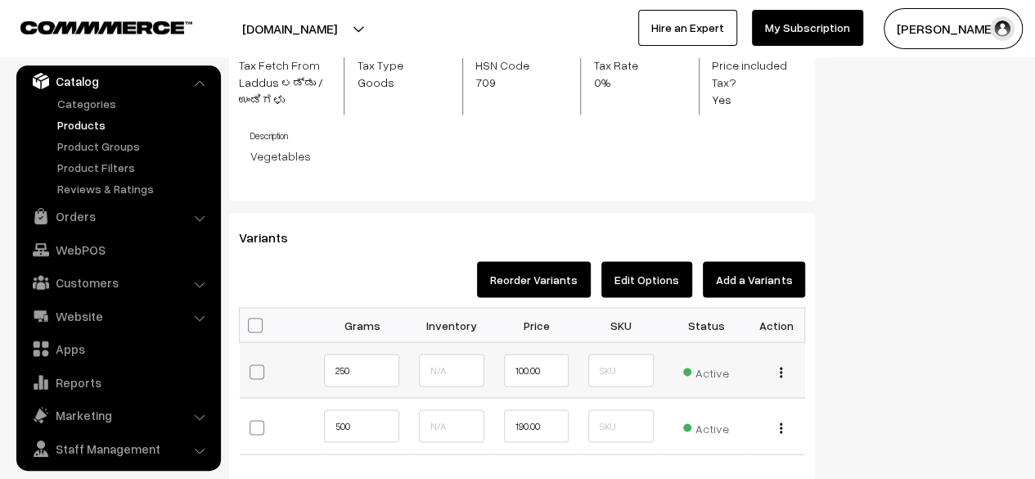
click at [780, 368] on img "button" at bounding box center [781, 372] width 2 height 11
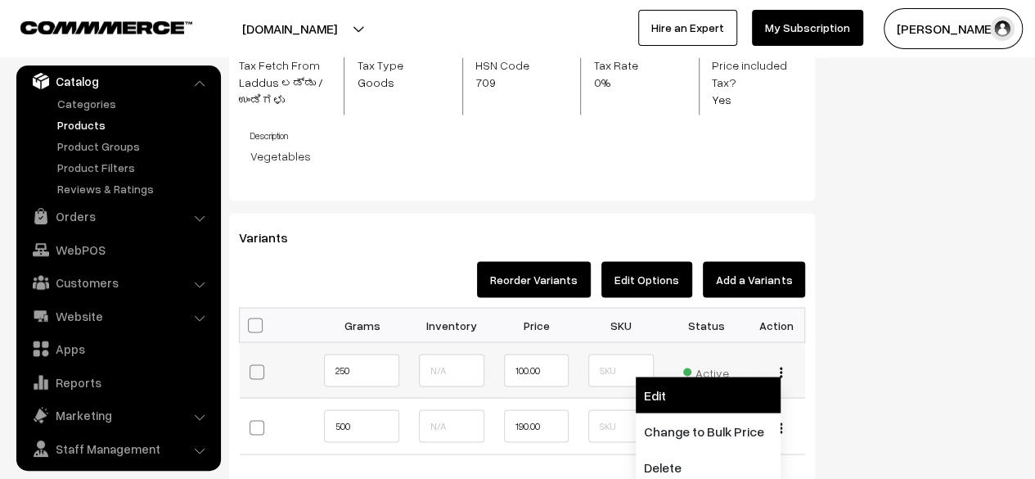
click at [714, 403] on link "Edit" at bounding box center [708, 394] width 145 height 36
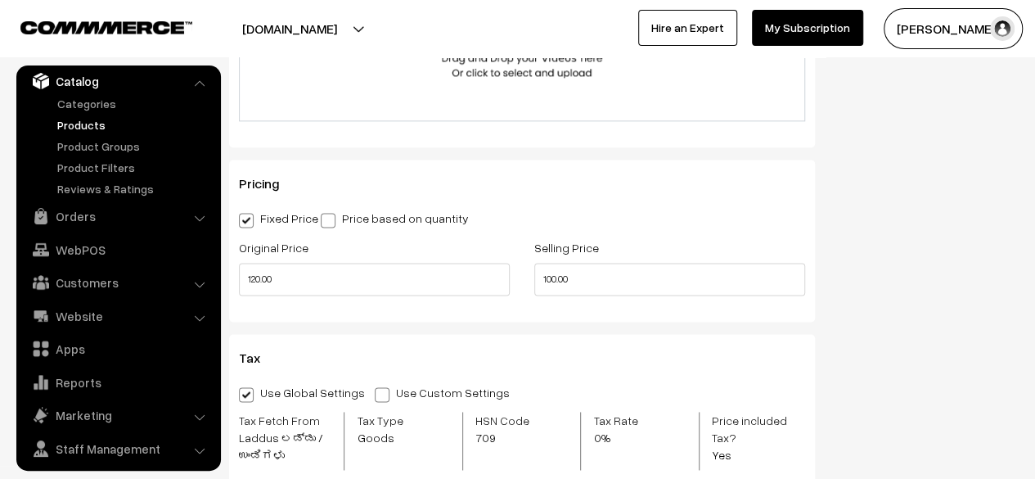
scroll to position [1015, 0]
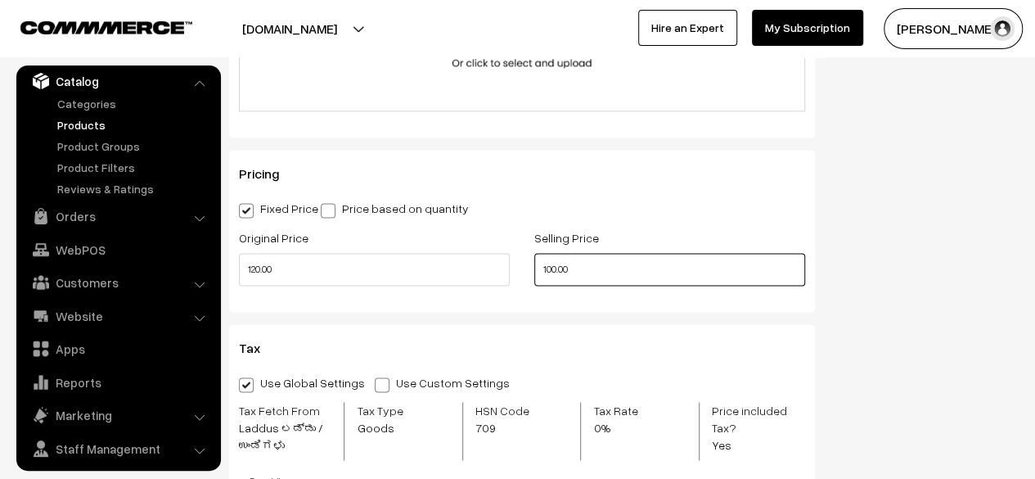
click at [548, 267] on input "100.00" at bounding box center [669, 269] width 271 height 33
type input "320.00"
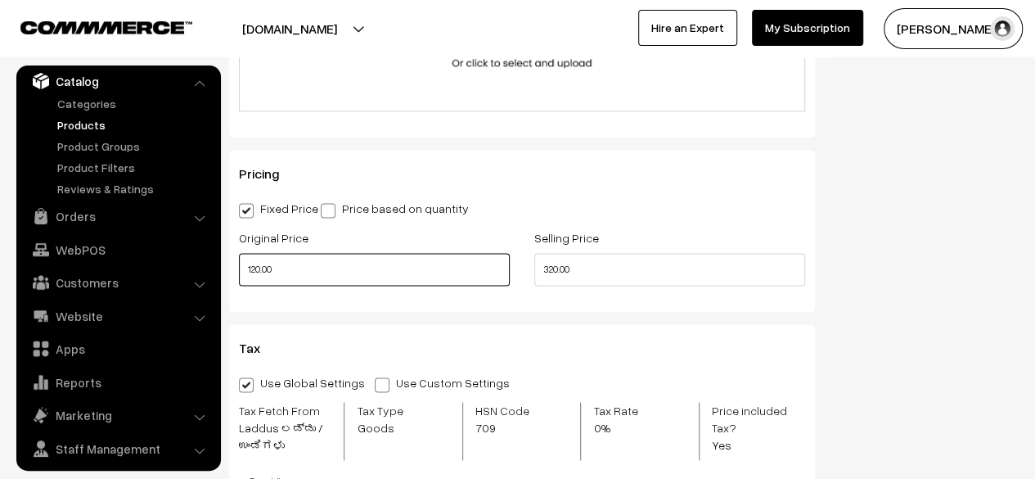
click at [254, 269] on input "120.00" at bounding box center [374, 269] width 271 height 33
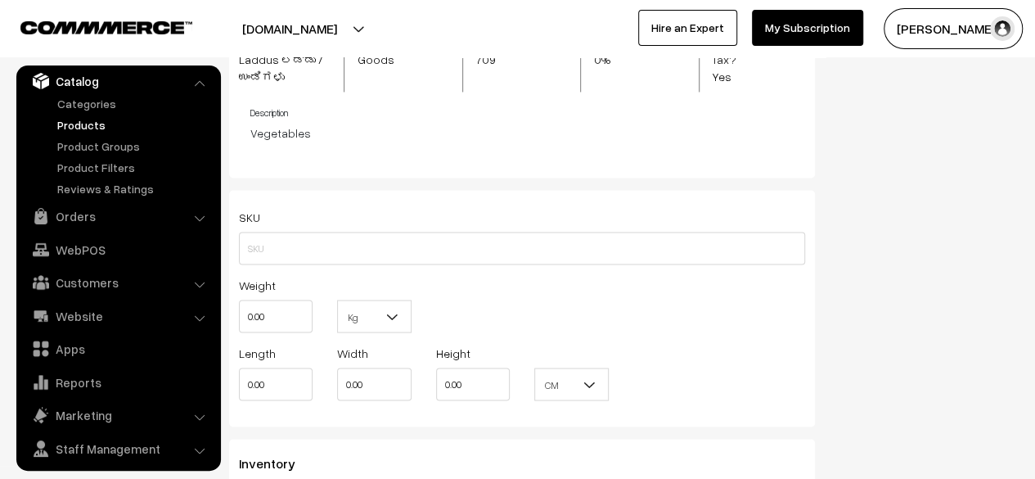
scroll to position [1633, 0]
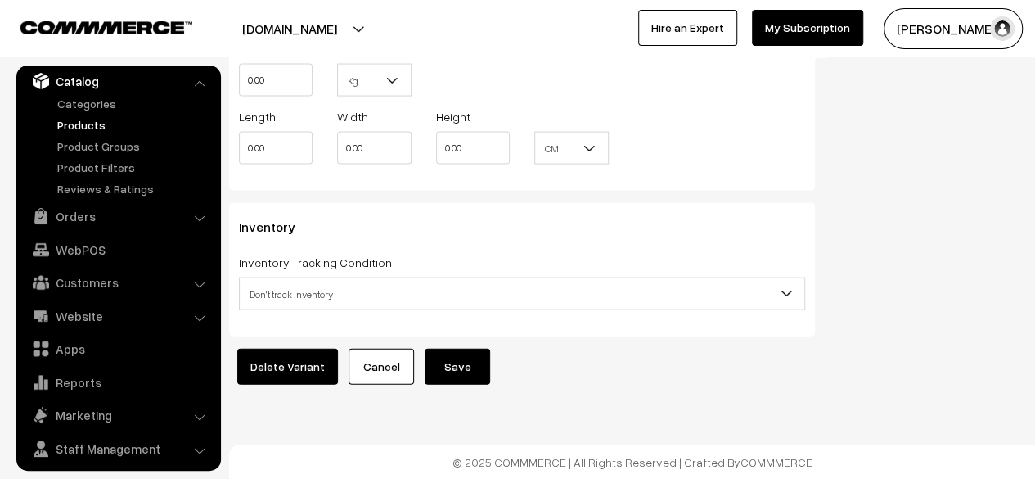
type input "340.00"
click at [452, 361] on button "Save" at bounding box center [457, 367] width 65 height 36
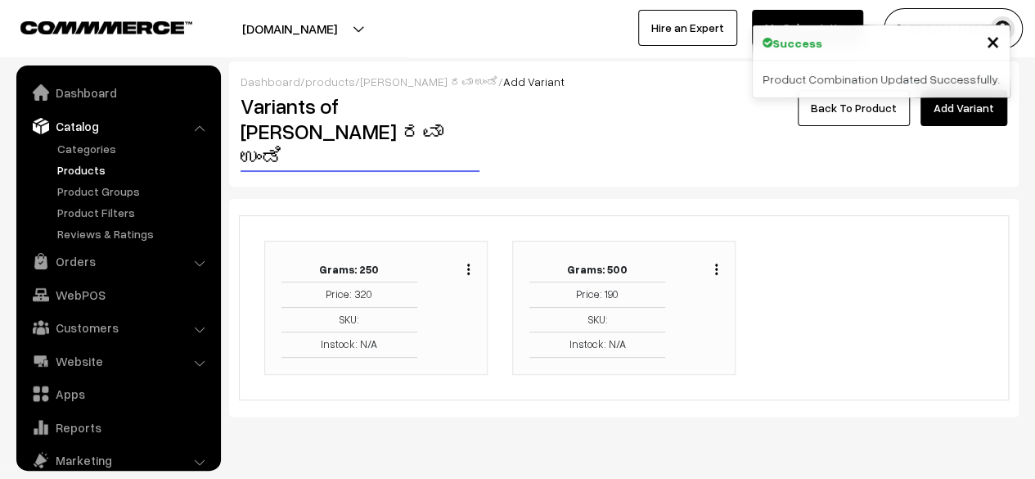
scroll to position [45, 0]
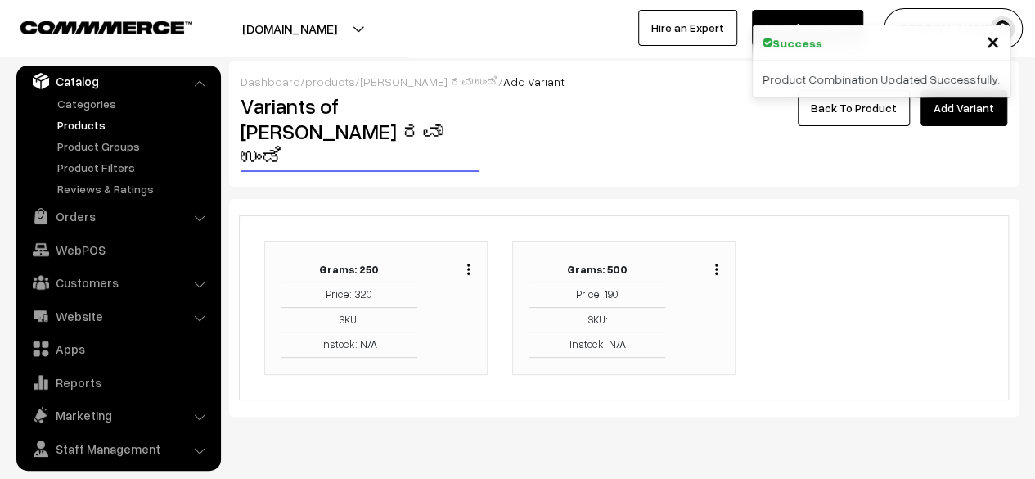
click at [718, 263] on img "button" at bounding box center [716, 268] width 2 height 11
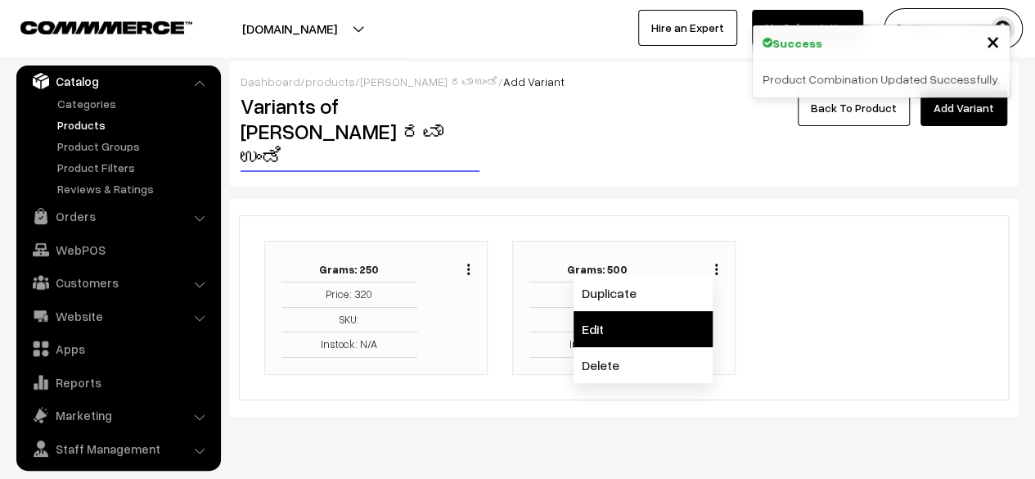
click at [645, 311] on link "Edit" at bounding box center [643, 329] width 139 height 36
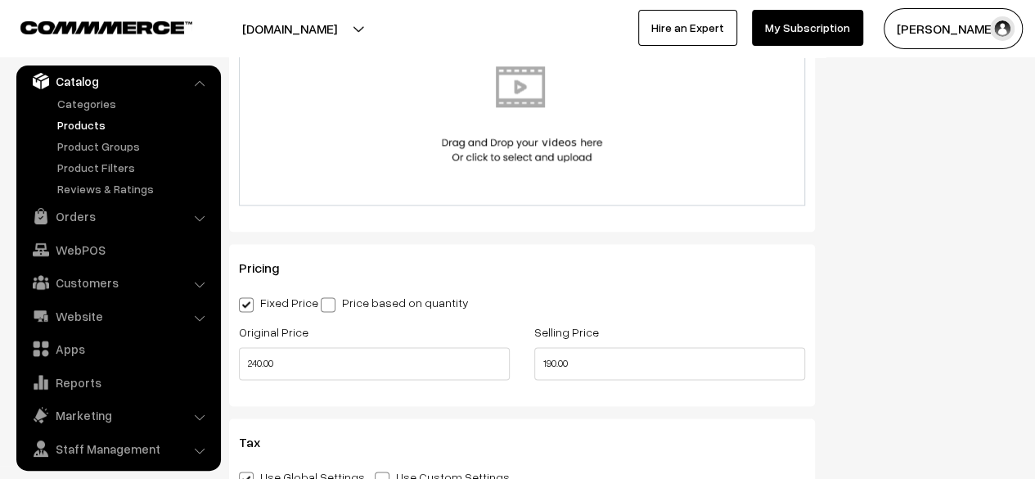
scroll to position [963, 0]
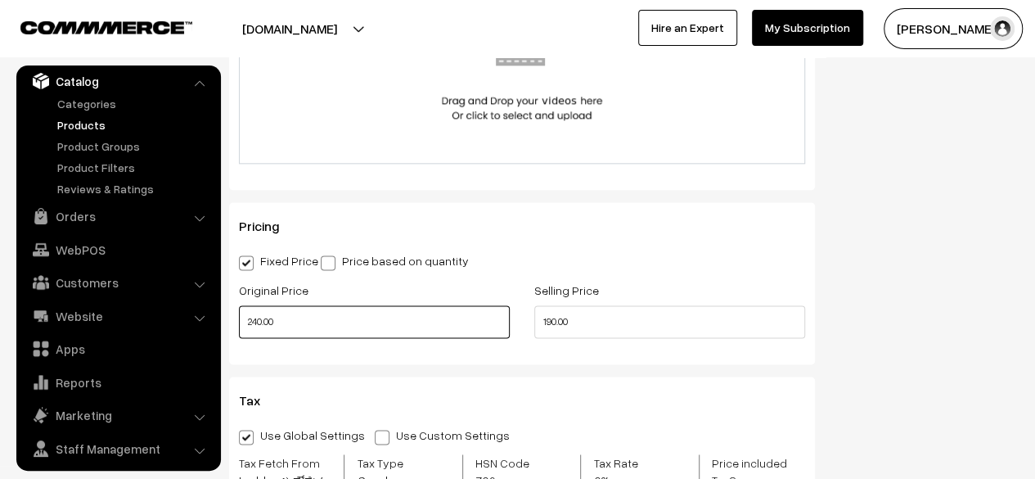
click at [254, 324] on input "240.00" at bounding box center [374, 321] width 271 height 33
type input "640.00"
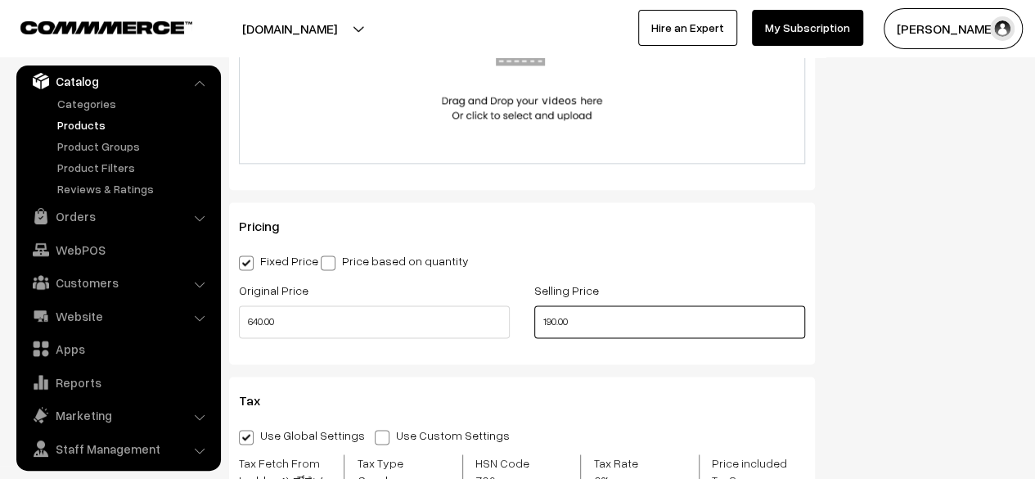
click at [553, 322] on input "190.00" at bounding box center [669, 321] width 271 height 33
type input "600.00"
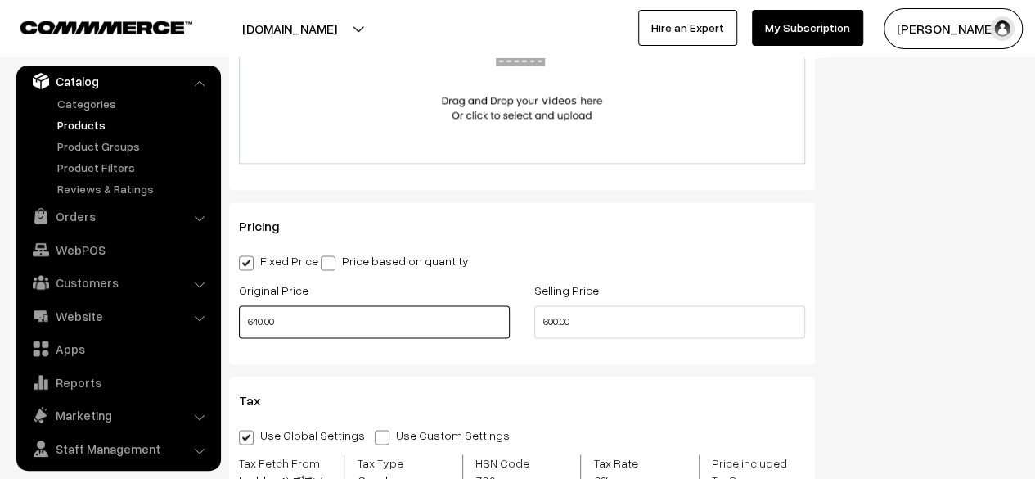
click at [257, 324] on input "640.00" at bounding box center [374, 321] width 271 height 33
type input "680.00"
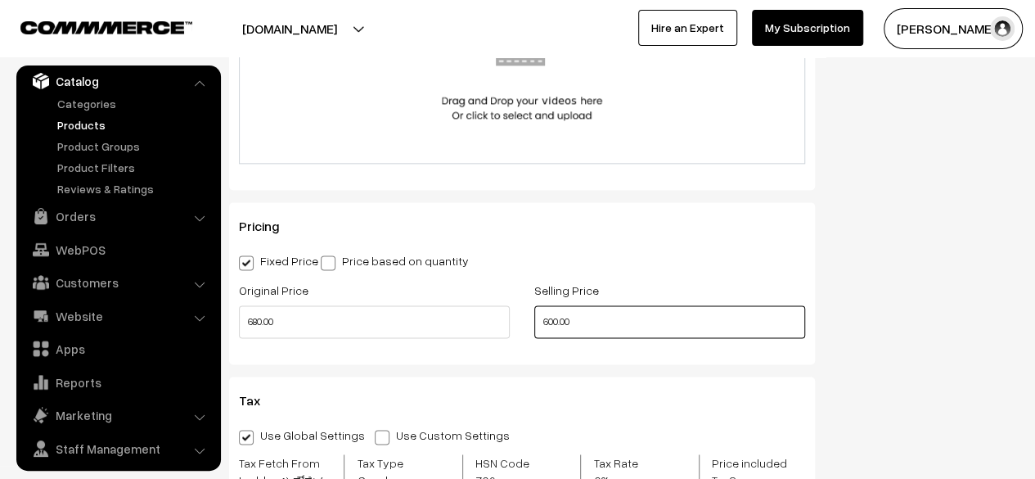
click at [552, 325] on input "600.00" at bounding box center [669, 321] width 271 height 33
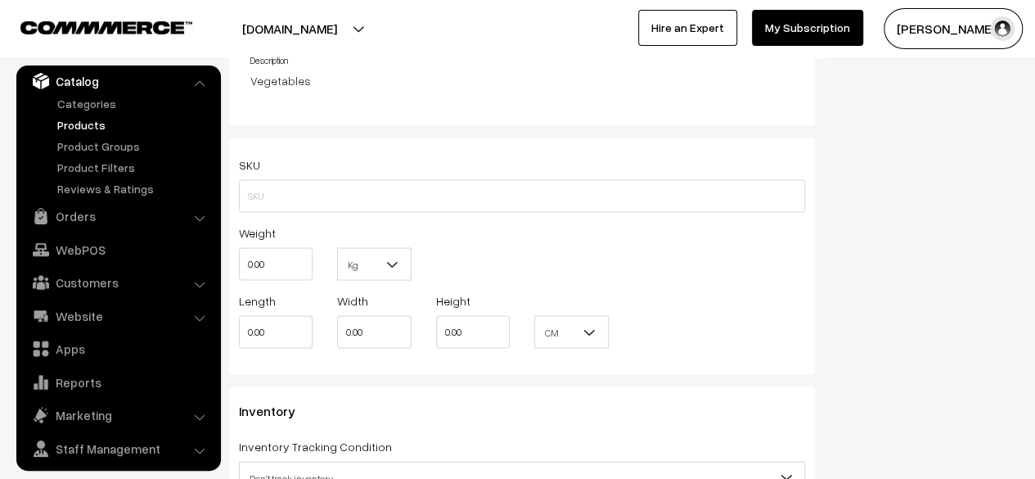
scroll to position [1633, 0]
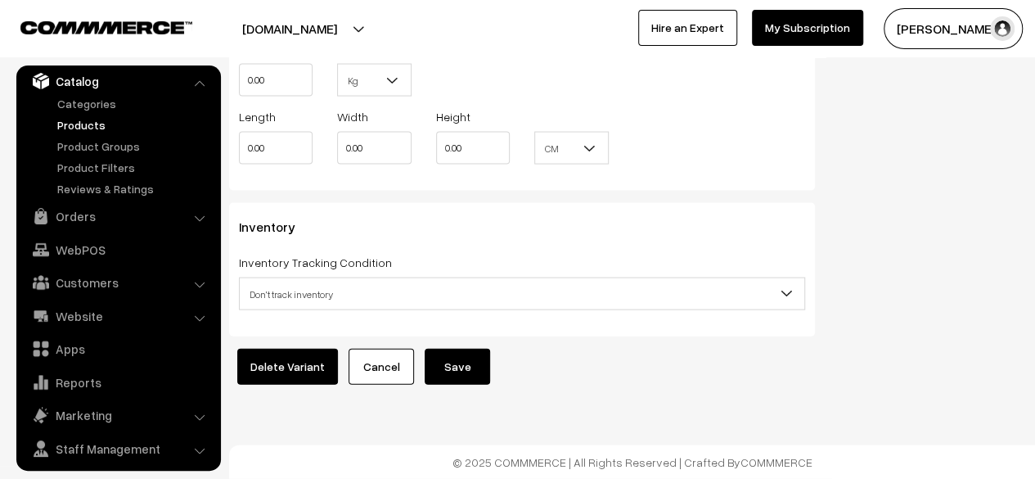
type input "620.00"
click at [453, 359] on button "Save" at bounding box center [457, 367] width 65 height 36
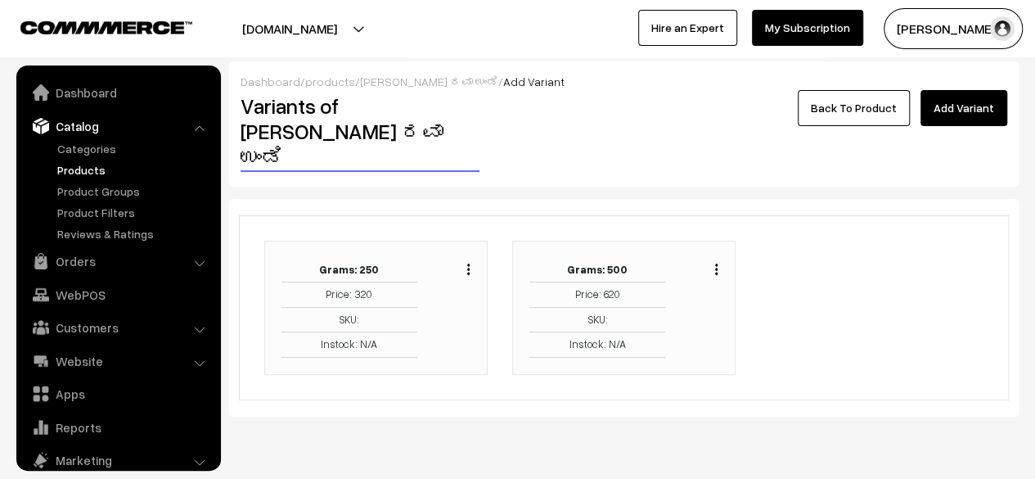
scroll to position [45, 0]
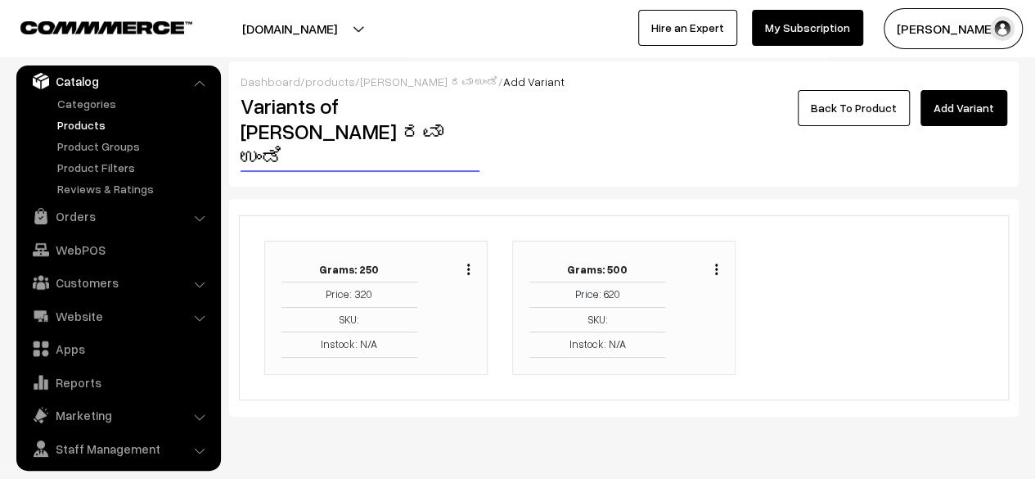
click at [849, 112] on link "Back To Product" at bounding box center [854, 108] width 112 height 36
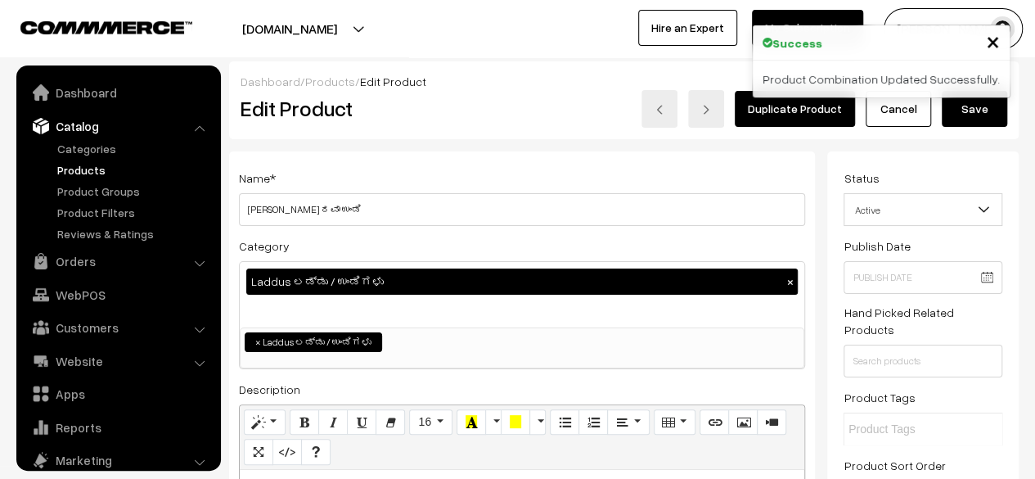
scroll to position [45, 0]
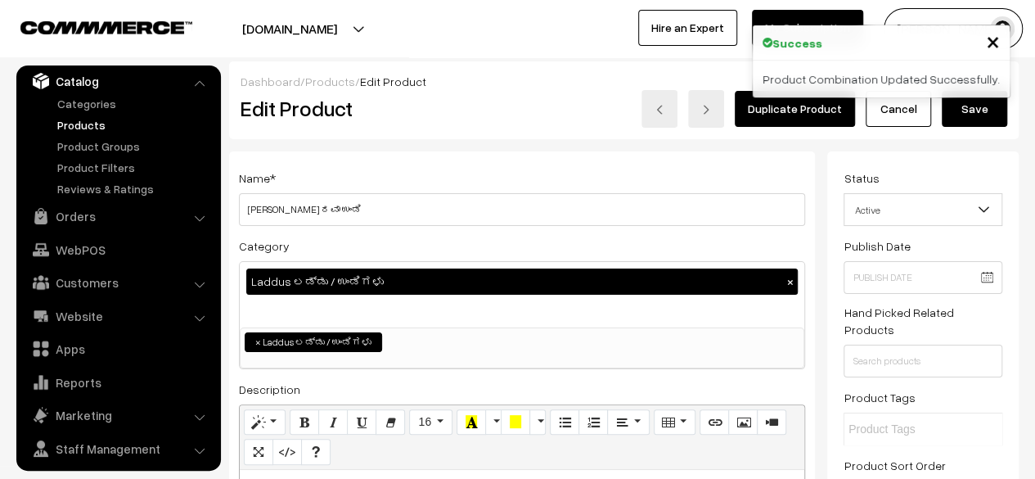
click at [981, 115] on button "Save" at bounding box center [974, 109] width 65 height 36
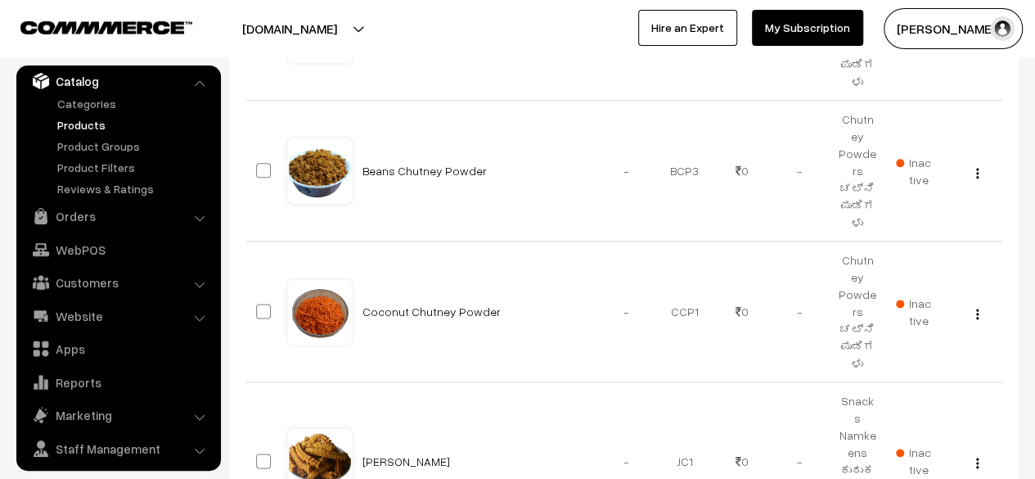
scroll to position [1257, 0]
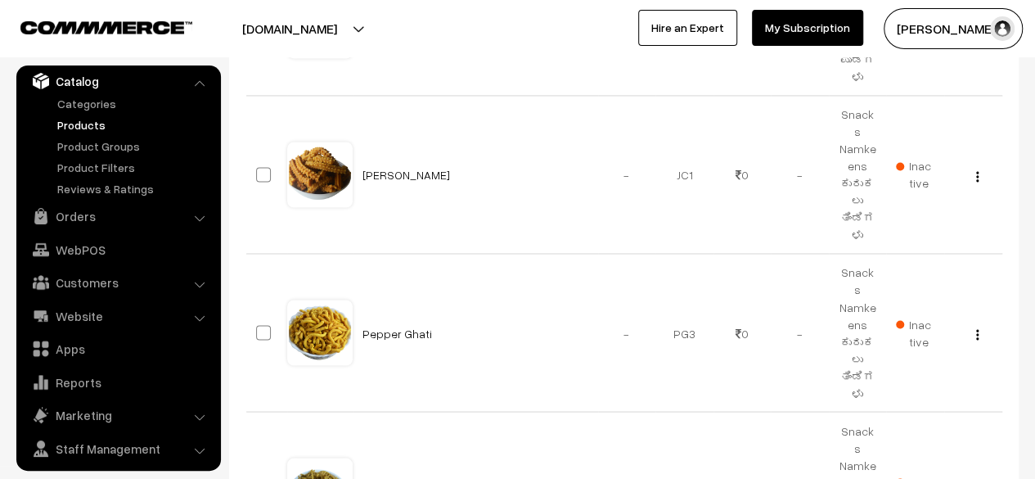
type input "8"
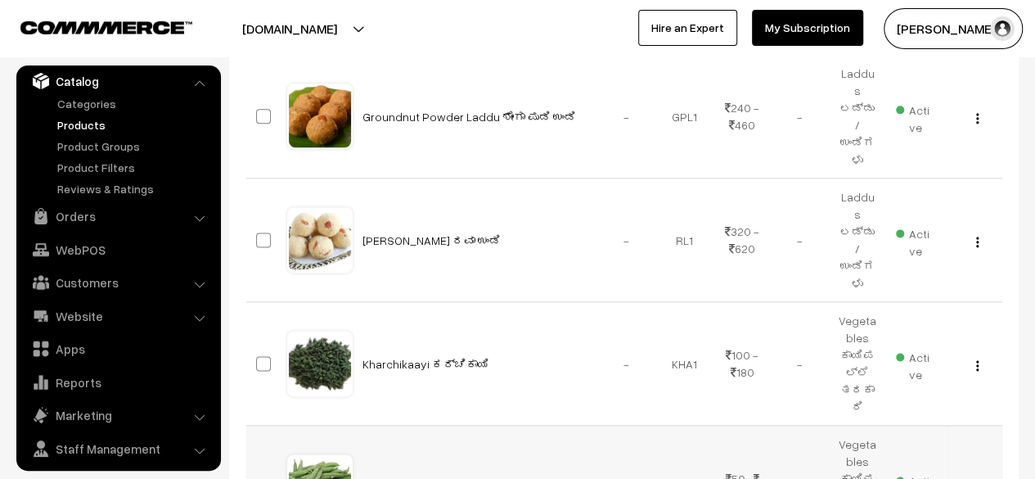
scroll to position [1016, 0]
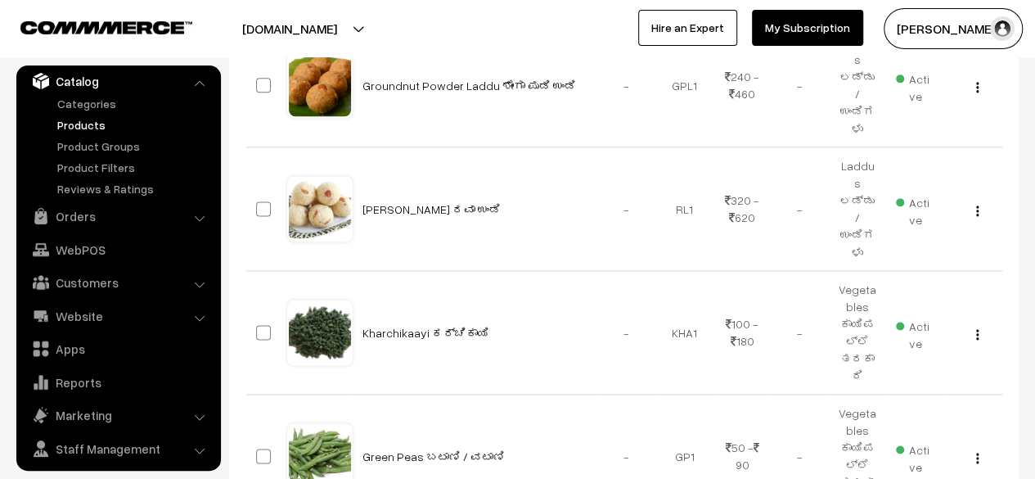
type input "1"
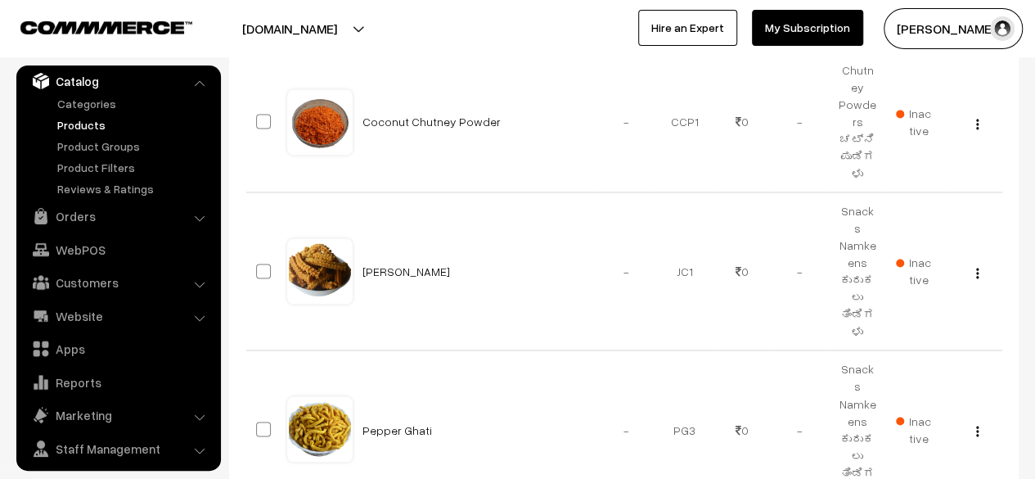
scroll to position [1206, 0]
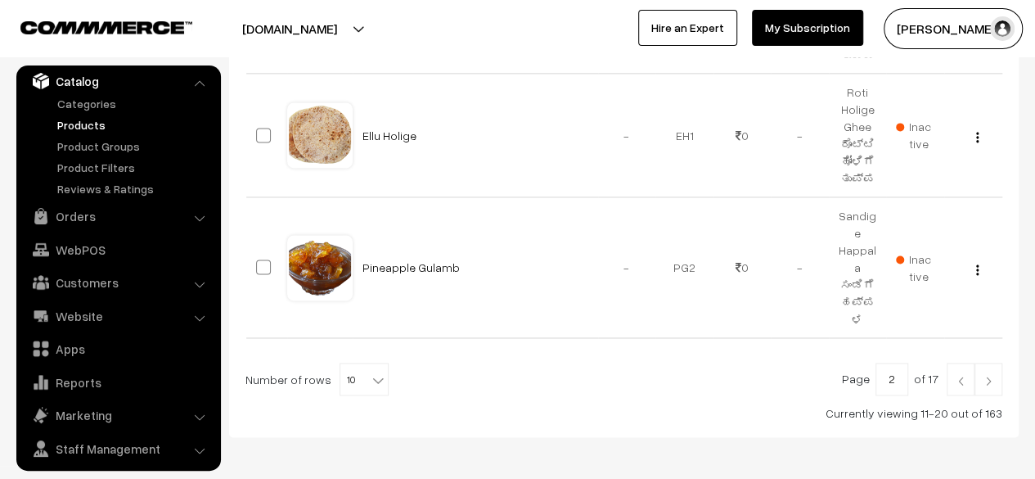
scroll to position [1154, 0]
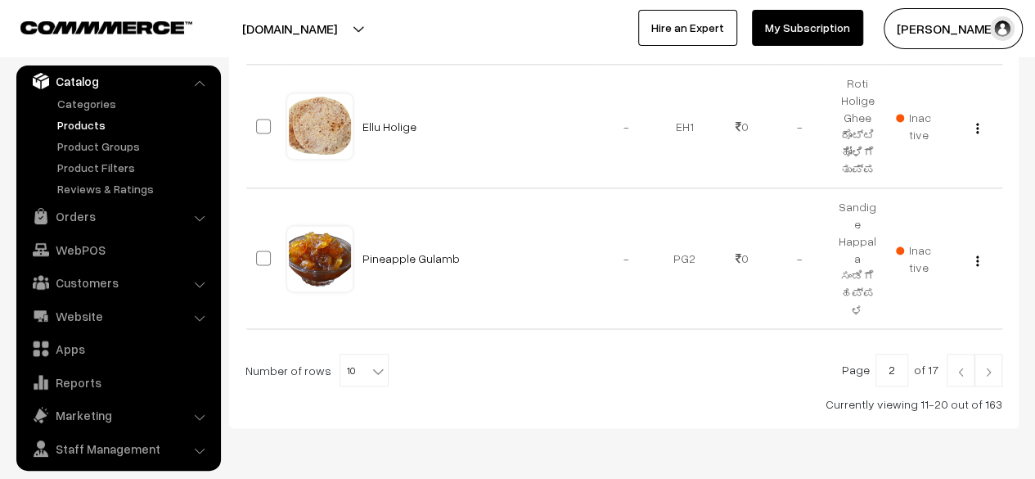
click at [993, 367] on img at bounding box center [988, 372] width 15 height 10
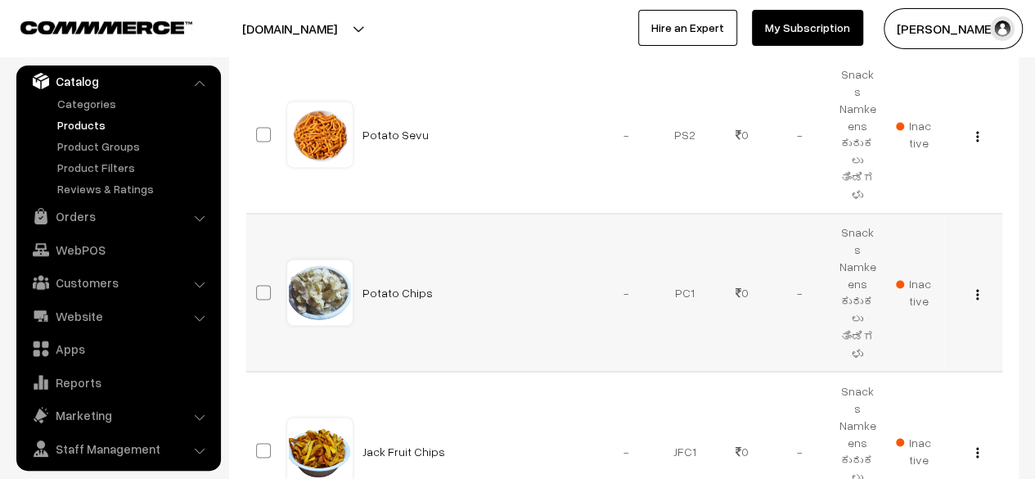
scroll to position [1229, 0]
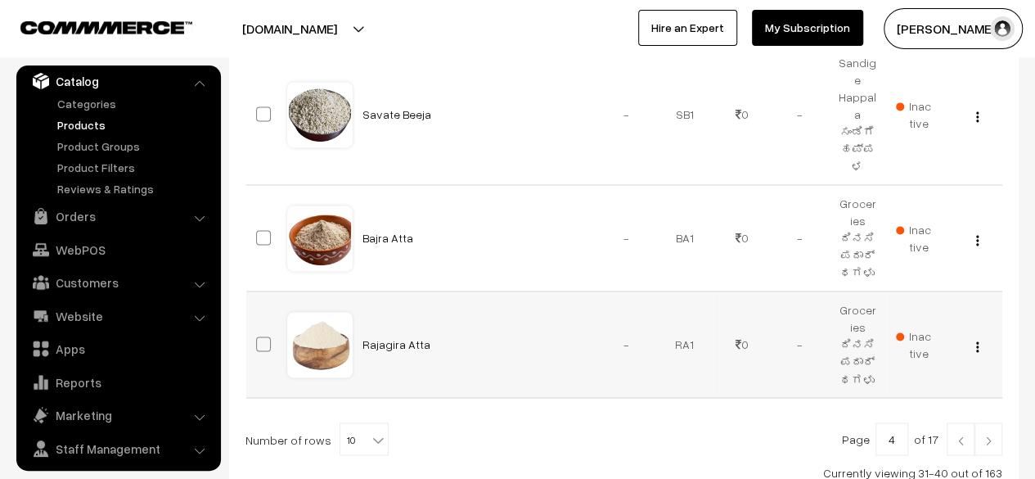
scroll to position [1176, 0]
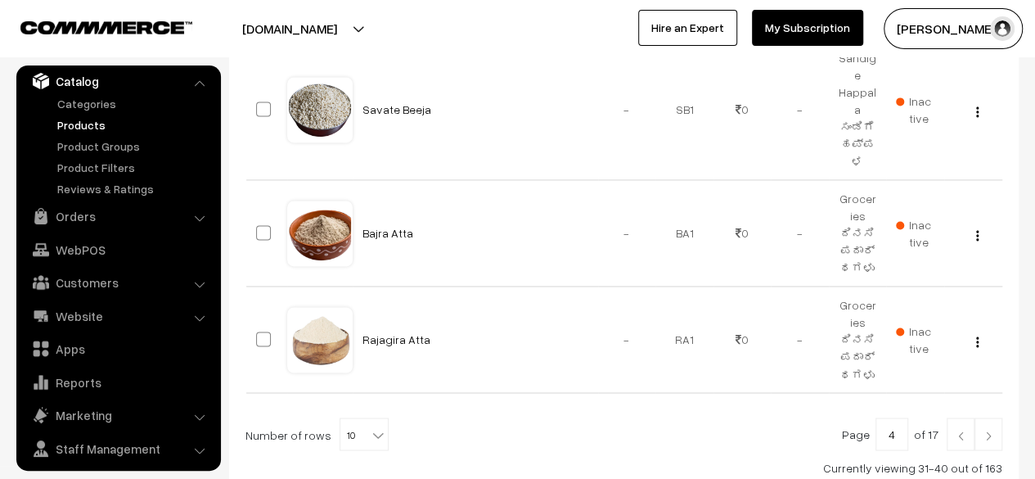
click at [986, 430] on img at bounding box center [988, 435] width 15 height 10
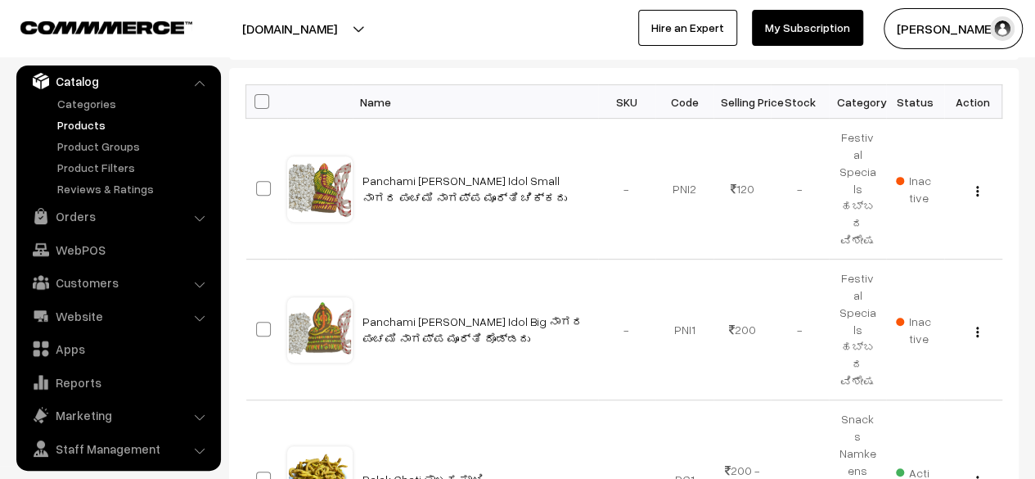
scroll to position [251, 0]
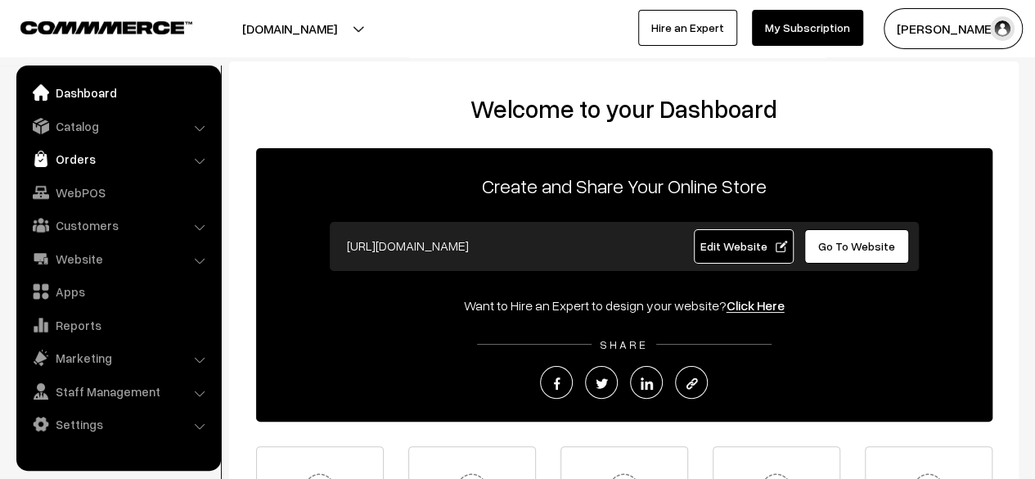
click at [71, 164] on link "Orders" at bounding box center [117, 158] width 195 height 29
